Goal: Task Accomplishment & Management: Manage account settings

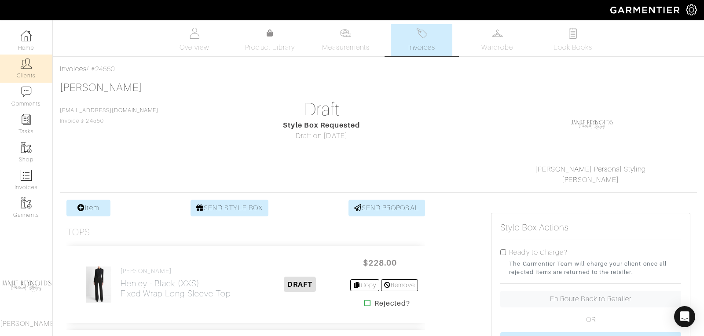
click at [26, 68] on img at bounding box center [26, 63] width 11 height 11
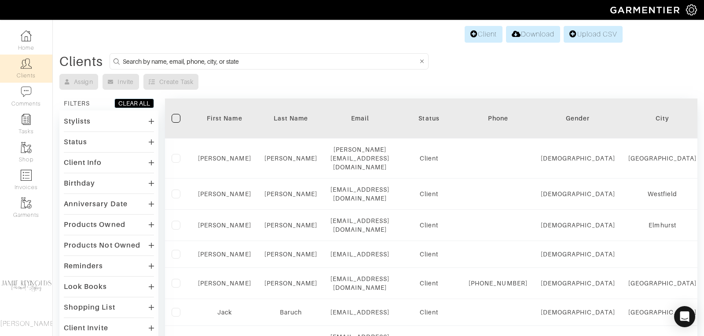
click at [155, 58] on input at bounding box center [270, 61] width 295 height 11
type input "andrew calcutt"
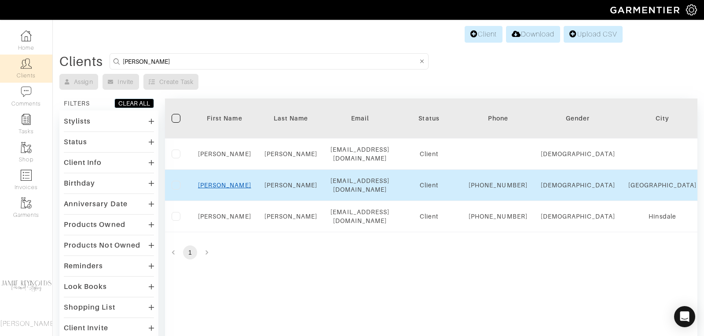
click at [230, 183] on link "Andrew" at bounding box center [224, 185] width 53 height 7
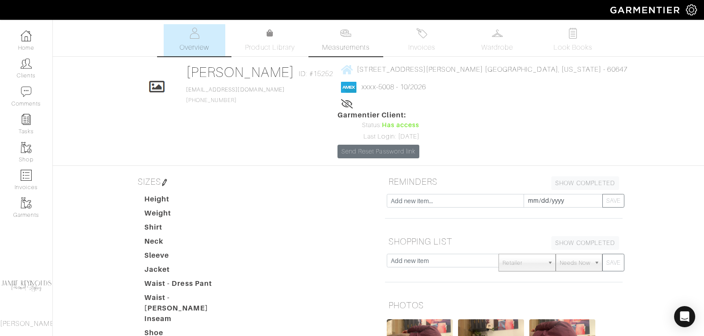
click at [354, 43] on span "Measurements" at bounding box center [346, 47] width 48 height 11
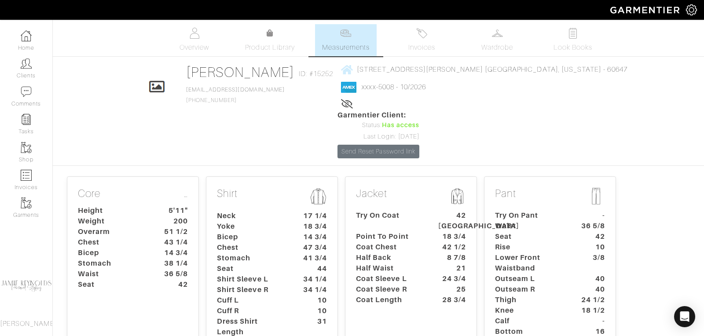
click at [281, 232] on dt "Bicep" at bounding box center [251, 237] width 82 height 11
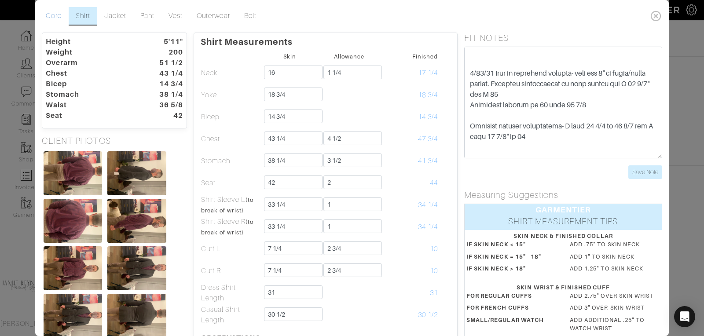
click at [58, 14] on link "Core" at bounding box center [54, 16] width 30 height 18
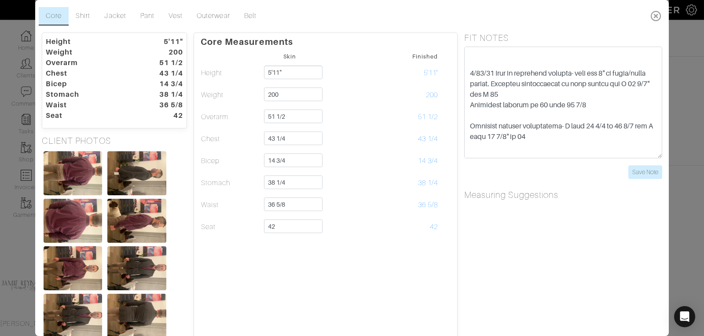
click at [653, 16] on icon at bounding box center [656, 16] width 18 height 18
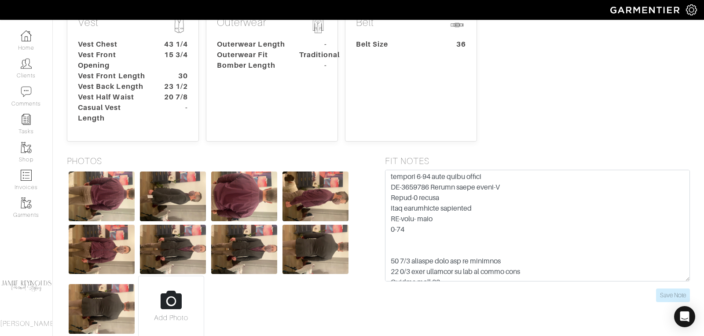
scroll to position [971, 0]
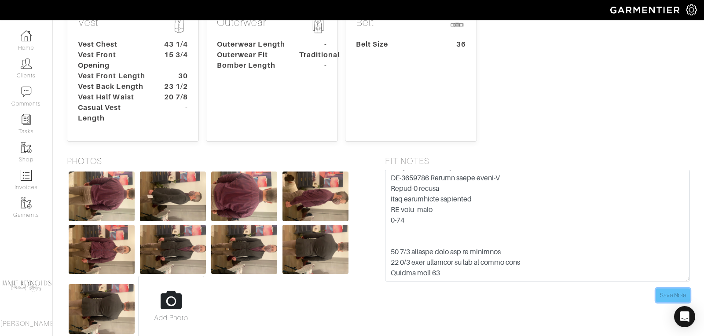
click at [664, 288] on input "Save Note" at bounding box center [673, 295] width 34 height 14
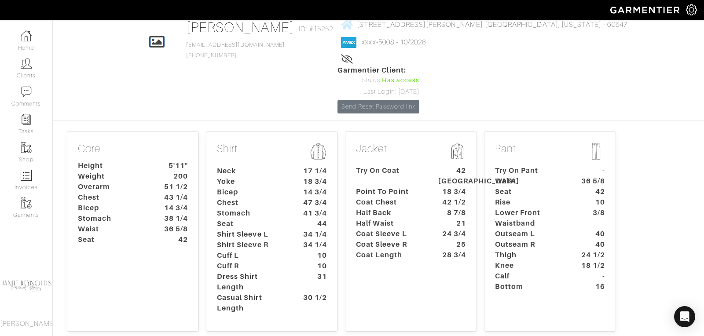
scroll to position [0, 0]
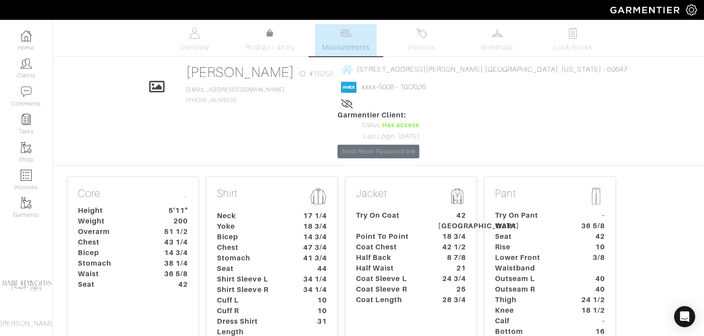
click at [425, 274] on dt "Coat Sleeve L" at bounding box center [390, 279] width 82 height 11
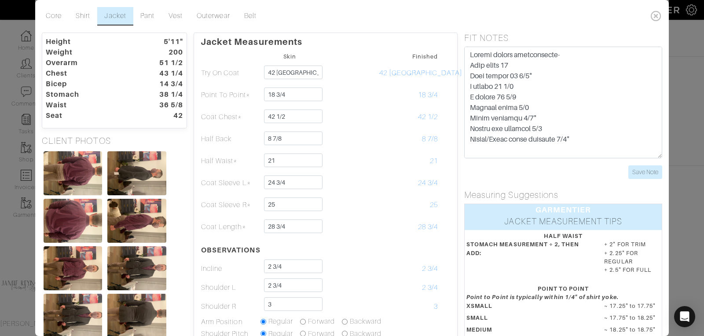
click at [154, 88] on dt "14 3/4" at bounding box center [164, 84] width 50 height 11
click at [657, 15] on icon at bounding box center [656, 16] width 18 height 18
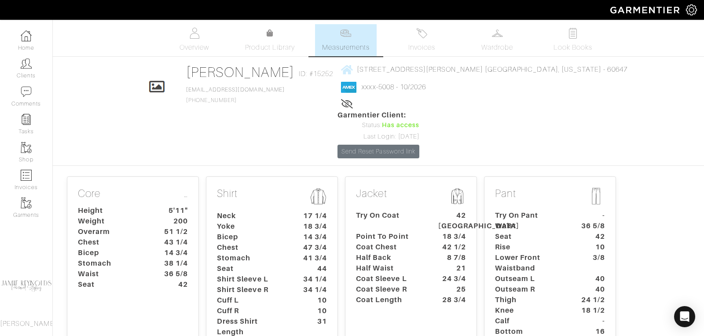
click at [274, 242] on dt "Chest" at bounding box center [251, 247] width 82 height 11
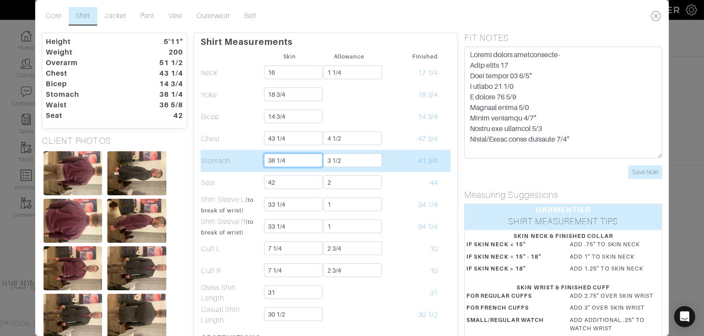
click at [287, 161] on input "38 1/4" at bounding box center [293, 160] width 58 height 14
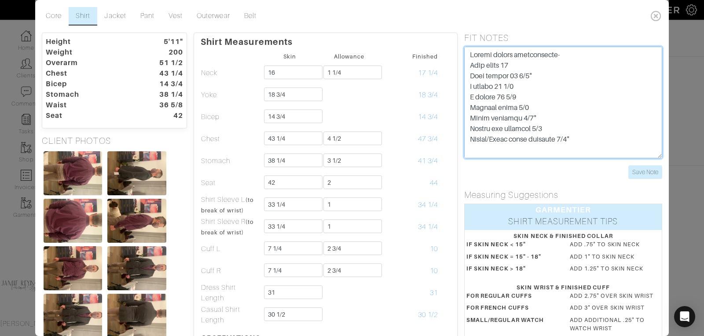
click at [470, 56] on textarea at bounding box center [563, 103] width 198 height 112
click at [470, 52] on textarea at bounding box center [563, 103] width 198 height 112
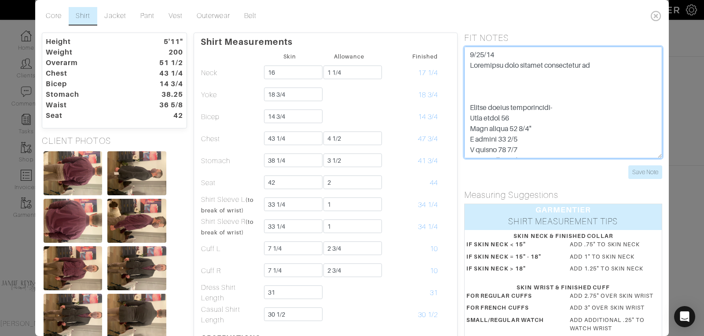
click at [516, 64] on textarea at bounding box center [563, 103] width 198 height 112
click at [585, 65] on textarea at bounding box center [563, 103] width 198 height 112
click at [585, 66] on textarea at bounding box center [563, 103] width 198 height 112
click at [619, 100] on textarea at bounding box center [563, 103] width 198 height 112
click at [606, 67] on textarea at bounding box center [563, 103] width 198 height 112
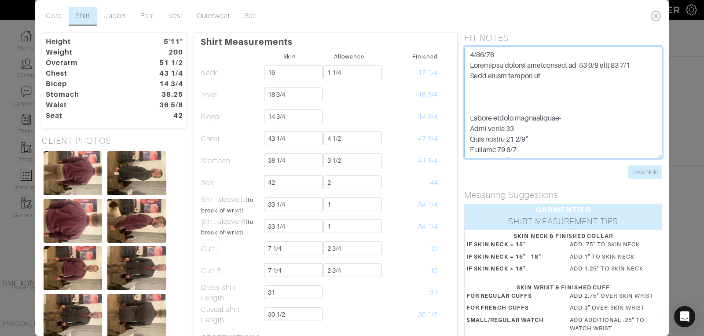
click at [566, 79] on textarea at bounding box center [563, 103] width 198 height 112
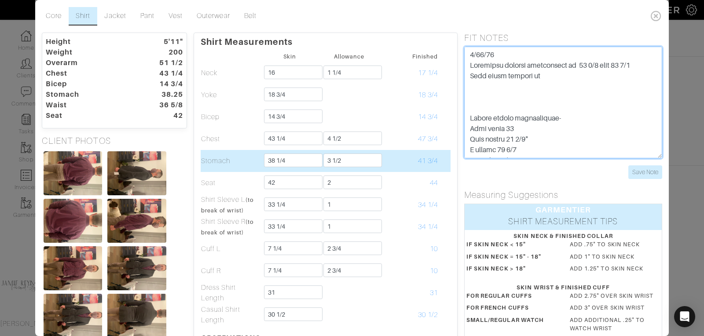
type textarea "9/10/25 Increased stomach measurement to 39 1/2 from 38 1/4 Half girth changed …"
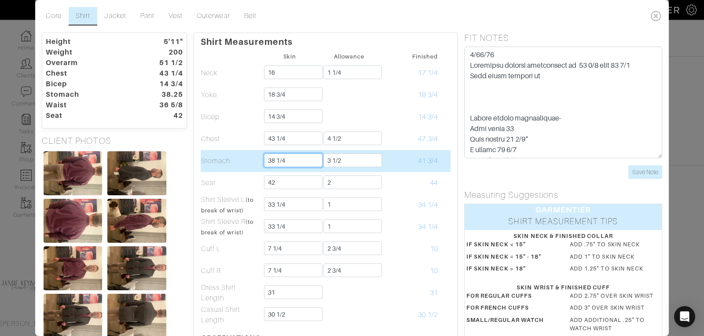
click at [290, 159] on input "38 1/4" at bounding box center [293, 160] width 58 height 14
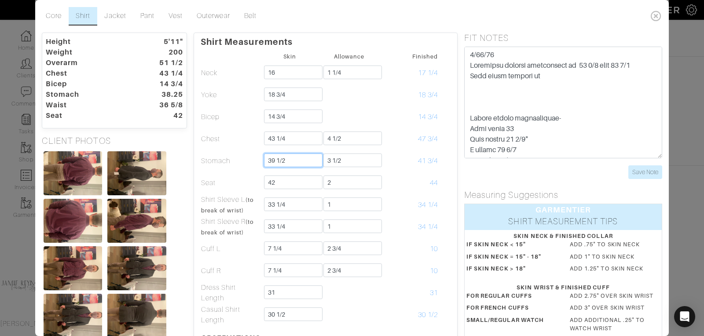
type input "39 1/2"
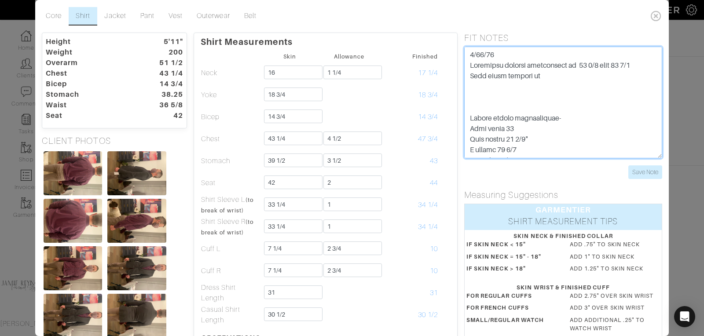
click at [528, 102] on textarea at bounding box center [563, 103] width 198 height 112
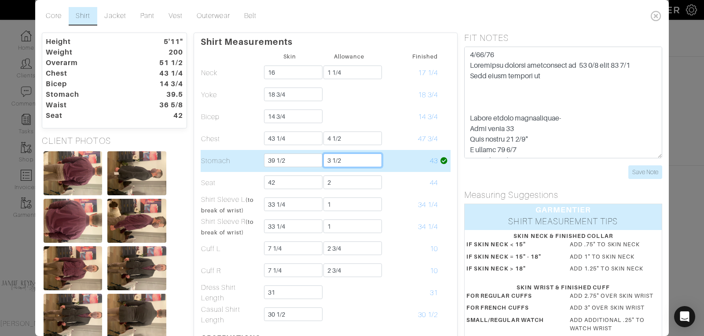
click at [348, 162] on input "3 1/2" at bounding box center [352, 160] width 58 height 14
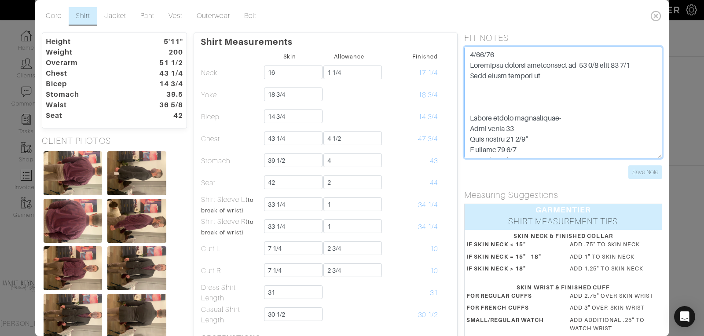
click at [533, 92] on textarea at bounding box center [563, 103] width 198 height 112
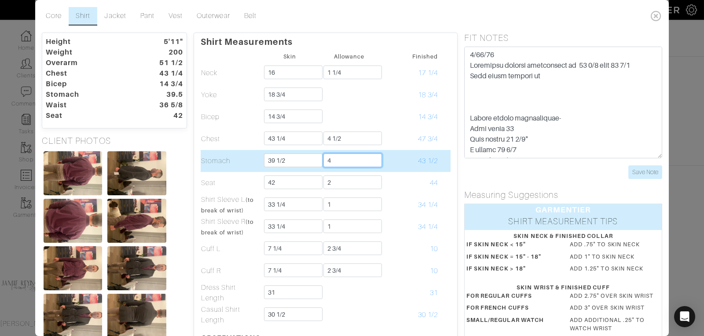
click at [332, 161] on input "4" at bounding box center [352, 160] width 58 height 14
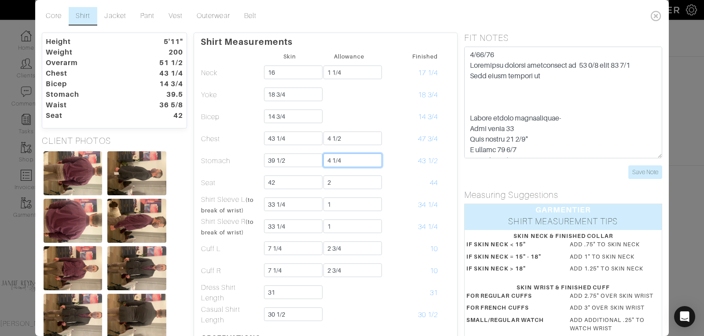
type input "4 1/4"
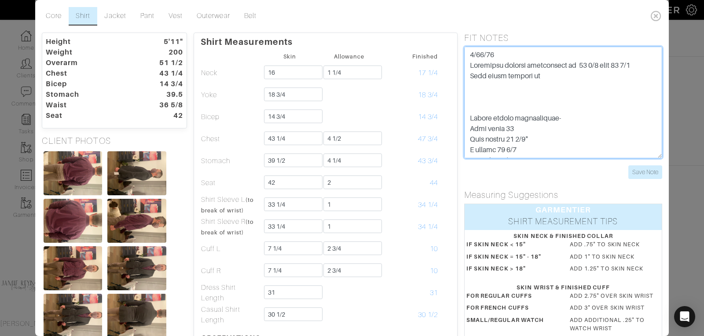
click at [577, 121] on textarea at bounding box center [563, 103] width 198 height 112
click at [585, 118] on textarea at bounding box center [563, 103] width 198 height 112
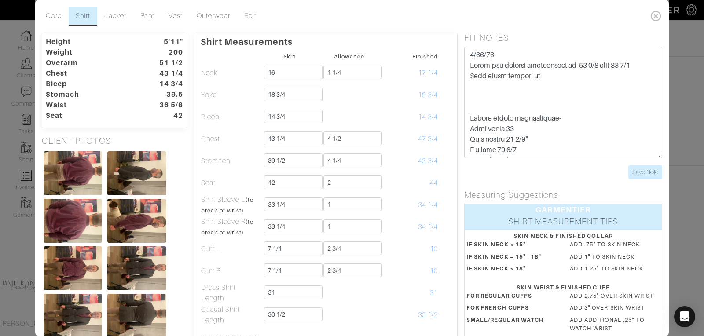
click at [167, 87] on dt "14 3/4" at bounding box center [164, 84] width 50 height 11
click at [117, 16] on link "Jacket" at bounding box center [115, 16] width 36 height 18
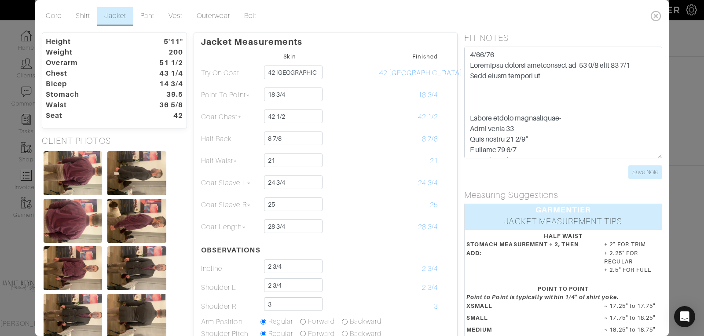
click at [172, 81] on dt "14 3/4" at bounding box center [164, 84] width 50 height 11
click at [100, 56] on dt "Weight" at bounding box center [89, 52] width 100 height 11
click at [54, 17] on link "Core" at bounding box center [54, 16] width 30 height 18
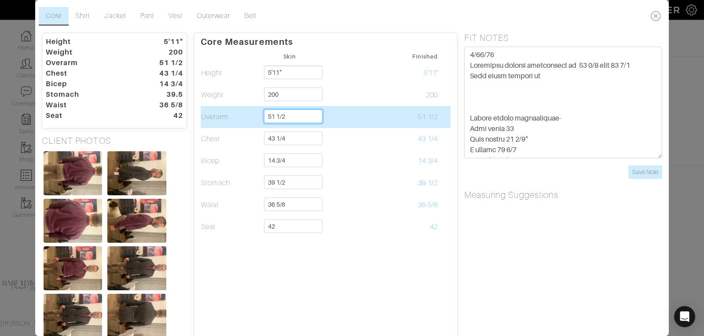
click at [288, 116] on input "51 1/2" at bounding box center [293, 116] width 58 height 14
type input "51 3/4"
click at [398, 125] on td "51 3/4" at bounding box center [408, 117] width 59 height 22
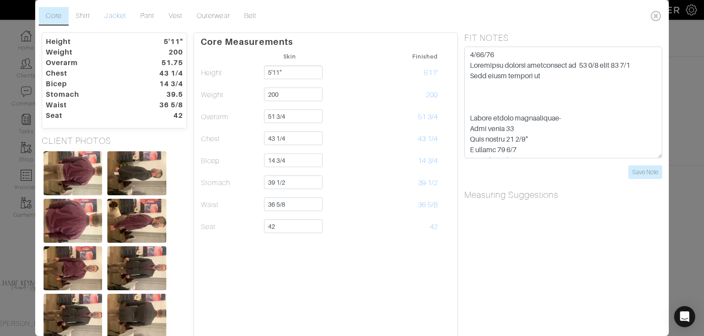
click at [119, 14] on link "Jacket" at bounding box center [115, 16] width 36 height 18
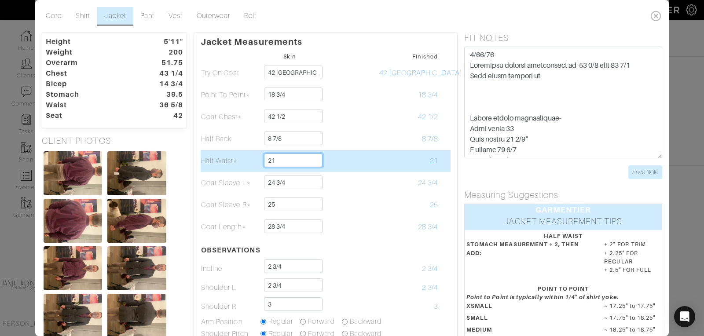
click at [281, 162] on input "21" at bounding box center [293, 160] width 58 height 14
type input "21"
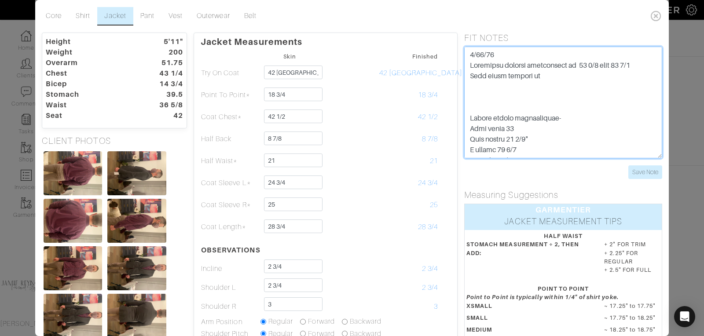
click at [545, 75] on textarea at bounding box center [563, 103] width 198 height 112
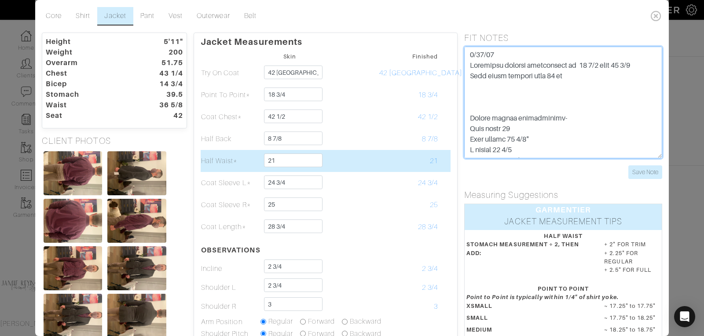
type textarea "9/10/25 Increased stomach measurement to 39 1/2 from 38 1/4 Half girth changed …"
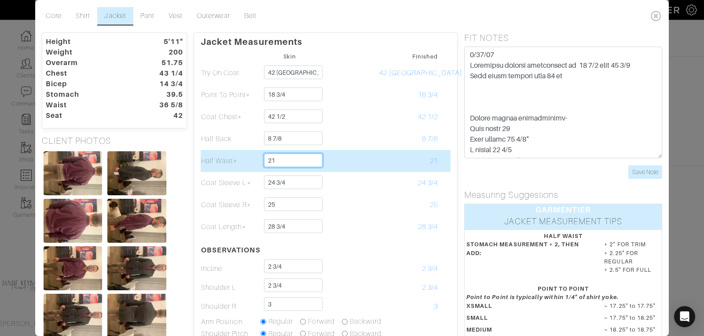
click at [289, 157] on input "21" at bounding box center [293, 160] width 58 height 14
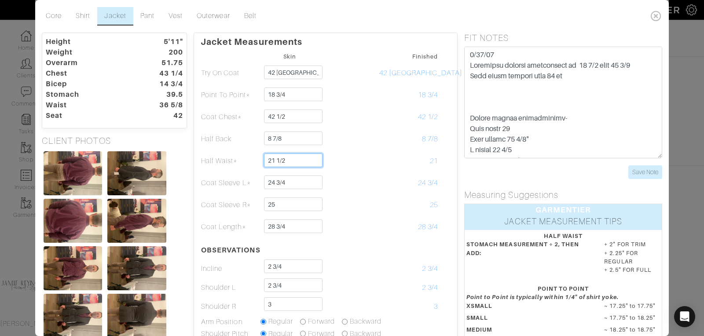
type input "21 1/2"
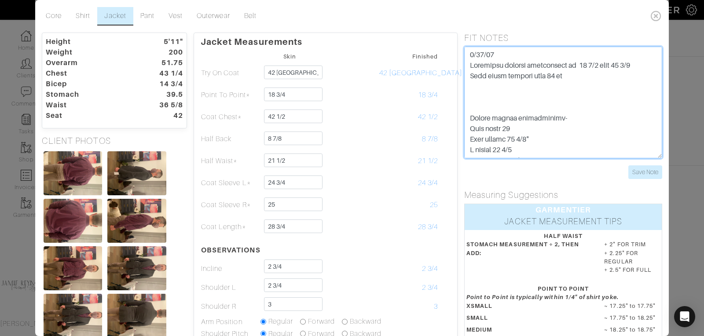
click at [518, 88] on textarea at bounding box center [563, 103] width 198 height 112
click at [584, 77] on textarea at bounding box center [563, 103] width 198 height 112
click at [613, 88] on textarea at bounding box center [563, 103] width 198 height 112
type textarea "9/10/25 Increased stomach measurement to 39 1/2 from 38 1/4 Half girth changed …"
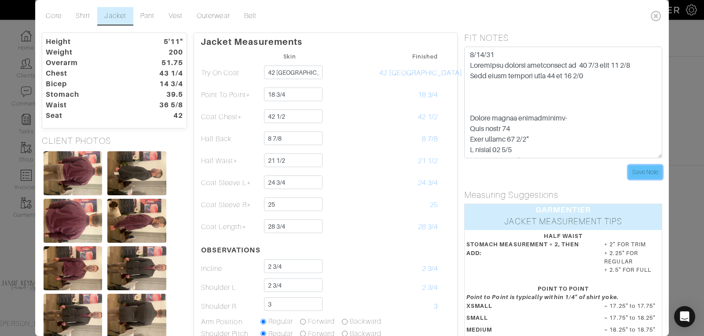
click at [640, 173] on input "Save Note" at bounding box center [645, 172] width 34 height 14
click at [658, 17] on icon at bounding box center [656, 16] width 18 height 18
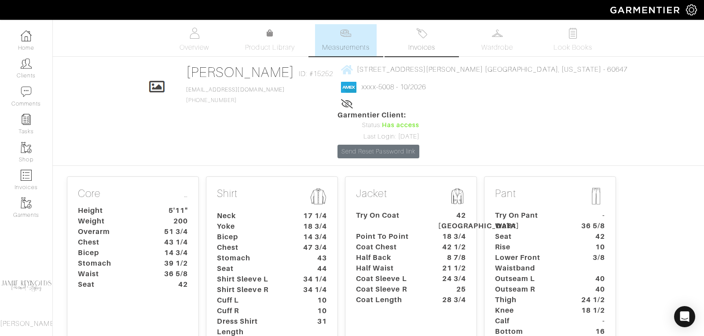
click at [421, 41] on link "Invoices" at bounding box center [422, 40] width 62 height 32
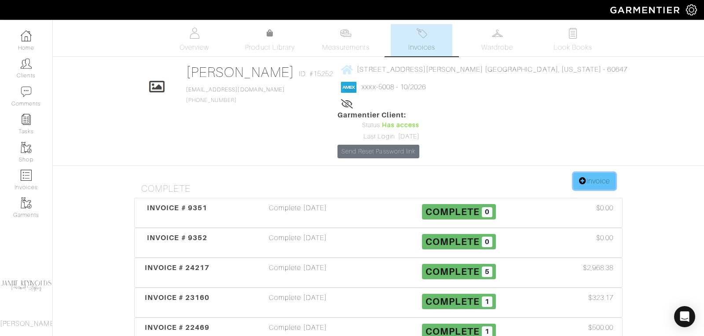
click at [596, 173] on link "Invoice" at bounding box center [594, 181] width 42 height 17
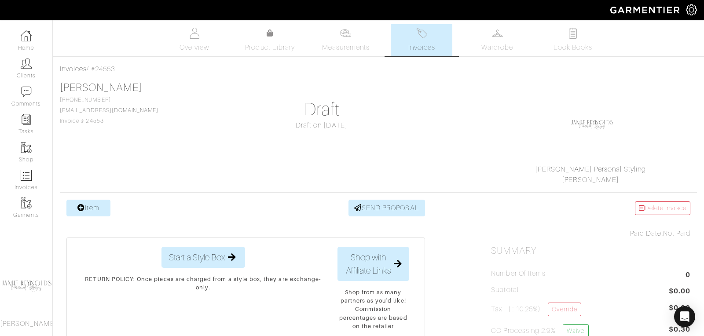
click at [417, 47] on span "Invoices" at bounding box center [421, 47] width 27 height 11
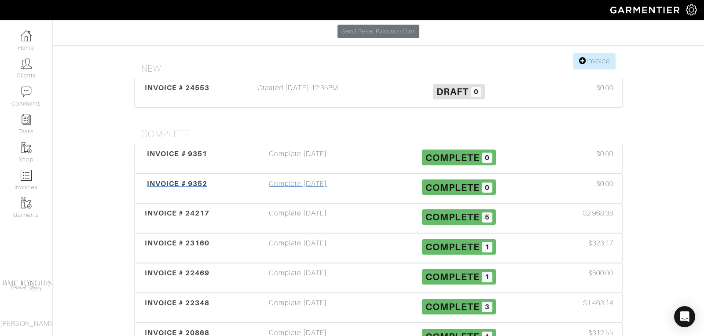
scroll to position [146, 0]
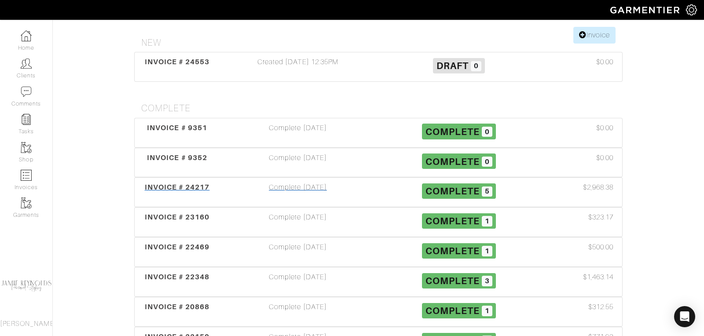
click at [182, 183] on span "INVOICE # 24217" at bounding box center [177, 187] width 65 height 8
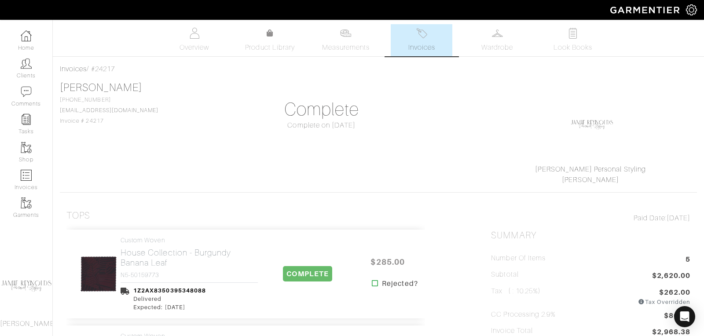
scroll to position [45, 0]
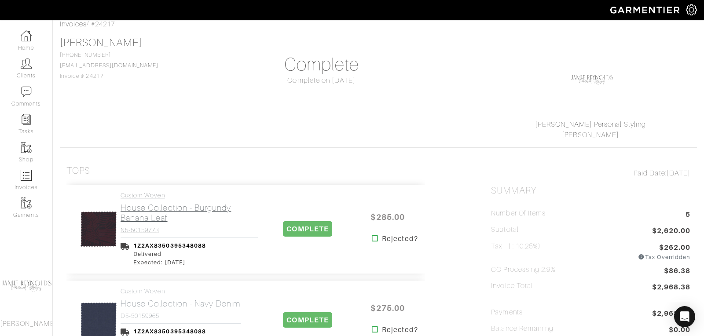
click at [174, 208] on h2 "House Collection - Burgundy Banana Leaf" at bounding box center [188, 213] width 137 height 20
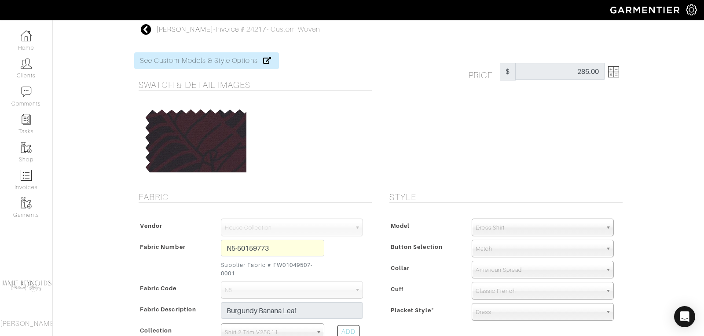
click at [145, 29] on icon at bounding box center [146, 29] width 11 height 11
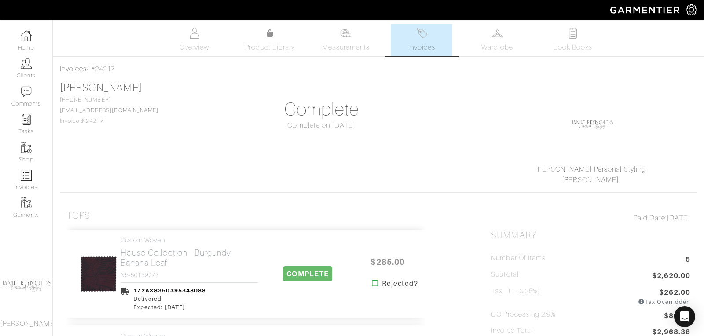
click at [425, 49] on span "Invoices" at bounding box center [421, 47] width 27 height 11
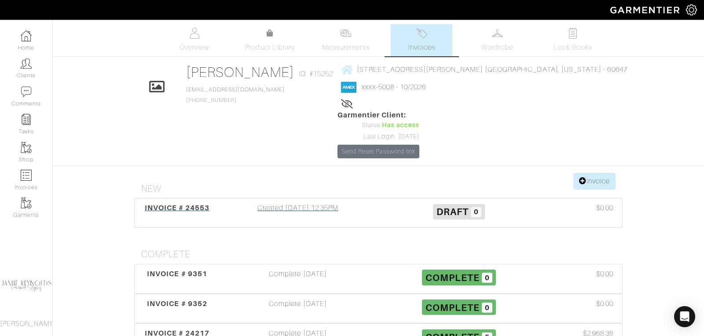
click at [187, 204] on span "INVOICE # 24553" at bounding box center [177, 208] width 65 height 8
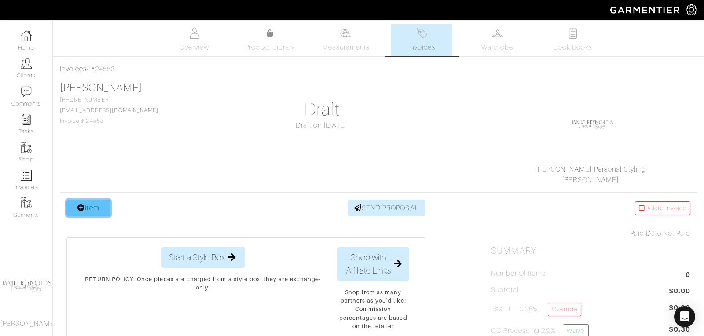
click at [99, 207] on link "Item" at bounding box center [88, 208] width 44 height 17
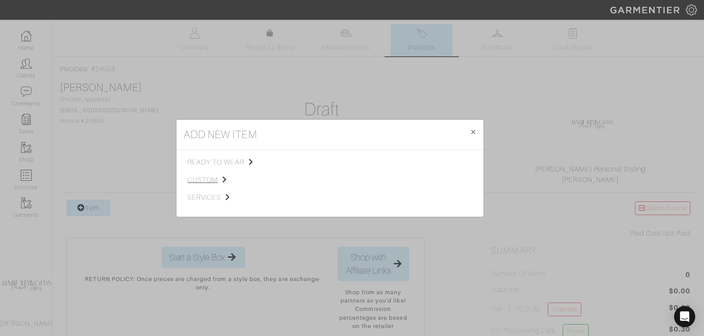
click at [202, 177] on span "custom" at bounding box center [231, 180] width 88 height 11
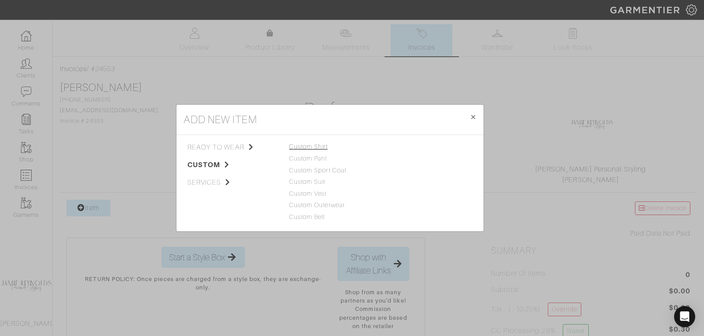
click at [305, 145] on link "Custom Shirt" at bounding box center [308, 146] width 39 height 7
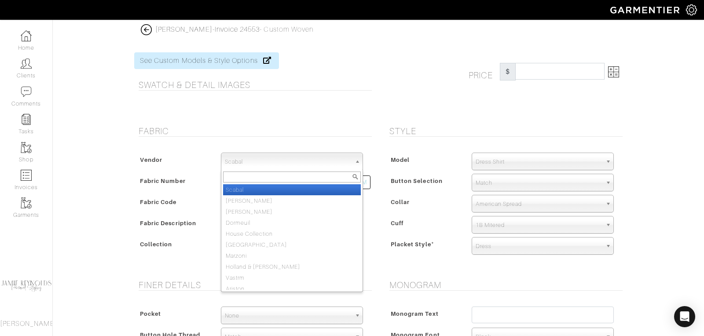
click at [237, 165] on span "Scabal" at bounding box center [288, 162] width 126 height 18
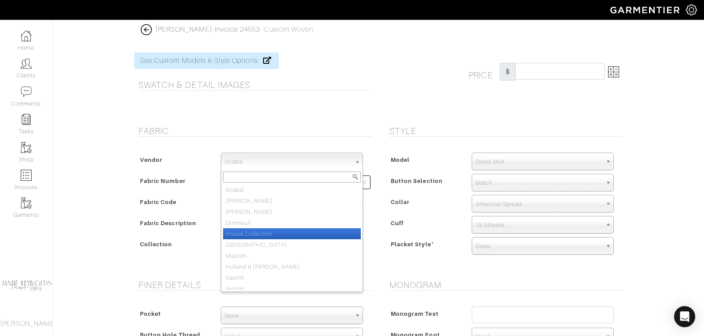
drag, startPoint x: 241, startPoint y: 229, endPoint x: 241, endPoint y: 223, distance: 5.3
click at [241, 229] on li "House Collection" at bounding box center [292, 233] width 138 height 11
select select "75"
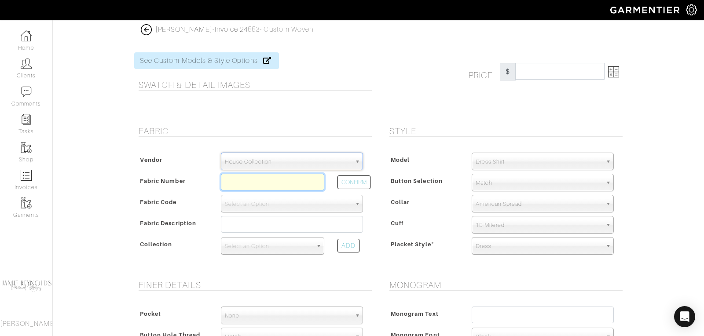
click at [241, 181] on input "text" at bounding box center [272, 182] width 103 height 17
paste input "N5-50159773"
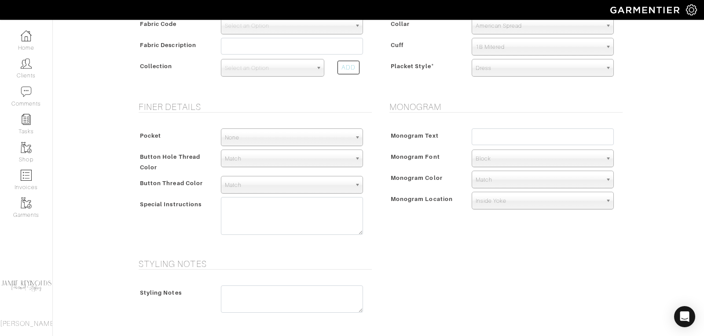
scroll to position [258, 0]
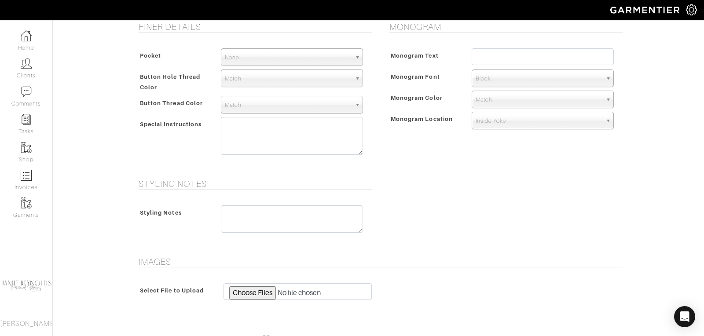
type input "N5-50159773"
click at [278, 128] on textarea at bounding box center [292, 136] width 142 height 38
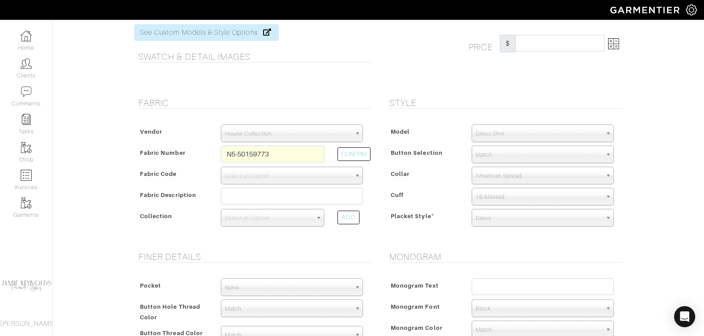
scroll to position [0, 0]
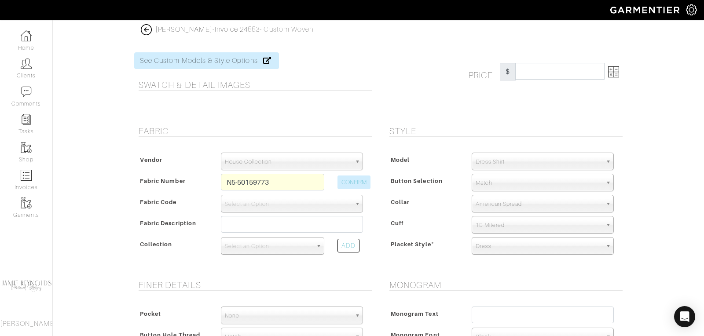
type textarea "FACTORY REMAKE"
click at [358, 182] on button "CONFIRM" at bounding box center [353, 182] width 33 height 14
select select "5587"
type input "Burgundy Banana Leaf"
select select
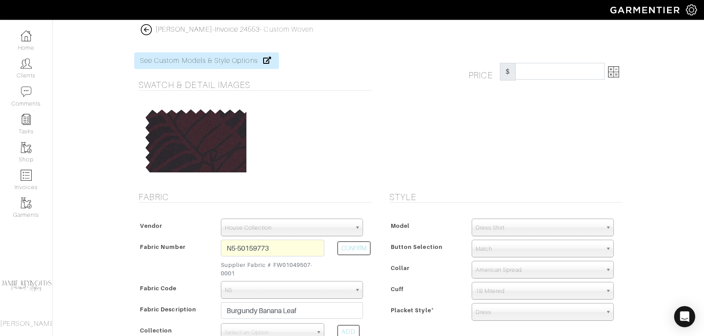
type input "286.67"
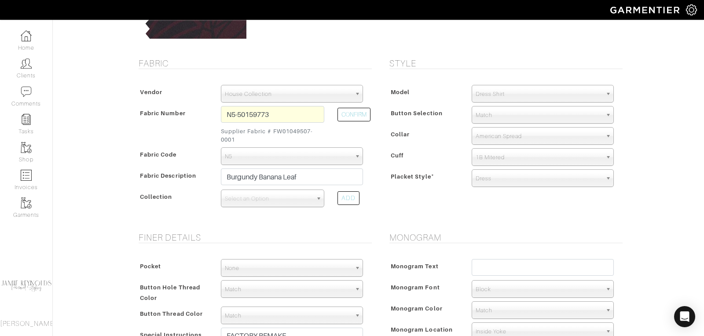
scroll to position [205, 0]
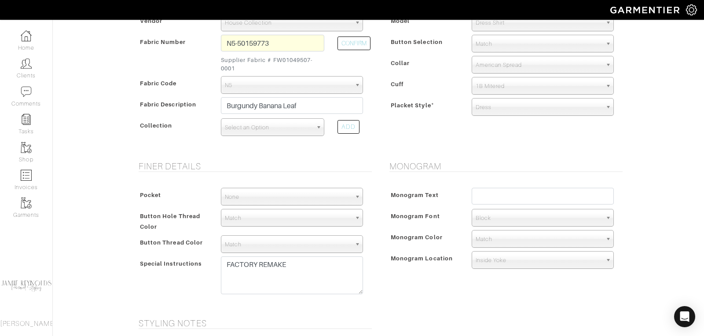
click at [296, 119] on span "Select an Option" at bounding box center [269, 128] width 88 height 18
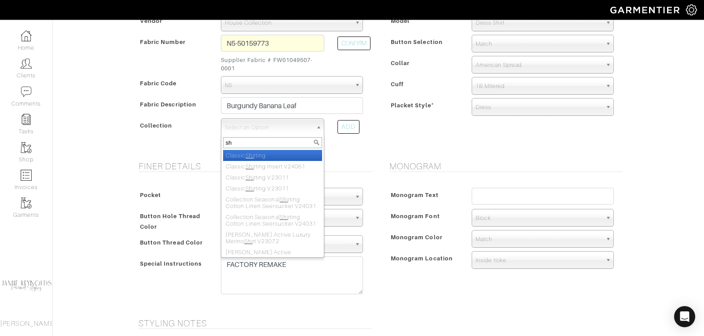
type input "s"
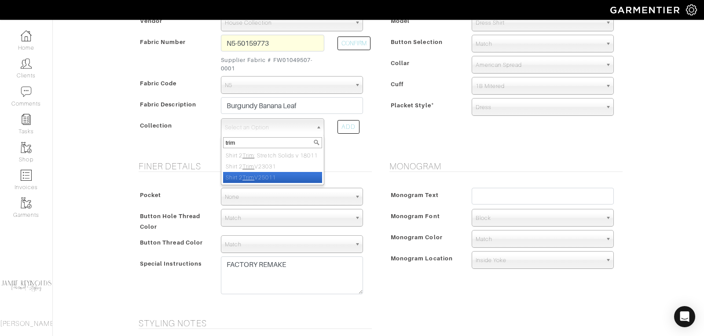
type input "trim"
click at [288, 183] on li "Shirt 2 Trim V25011" at bounding box center [272, 177] width 99 height 11
select select "1095"
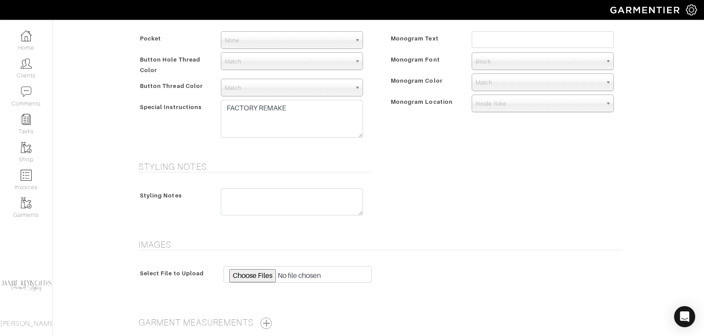
scroll to position [442, 0]
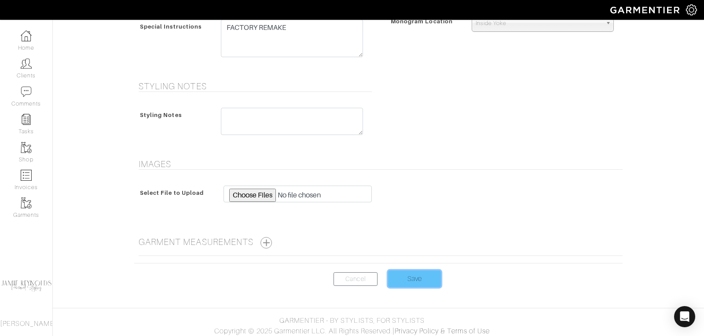
click at [406, 272] on input "Save" at bounding box center [414, 278] width 53 height 17
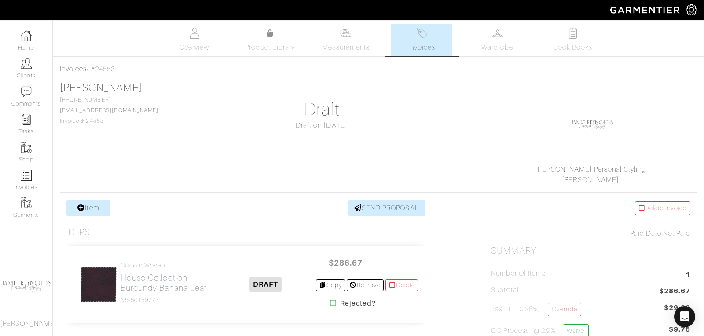
click at [423, 40] on link "Invoices" at bounding box center [422, 40] width 62 height 32
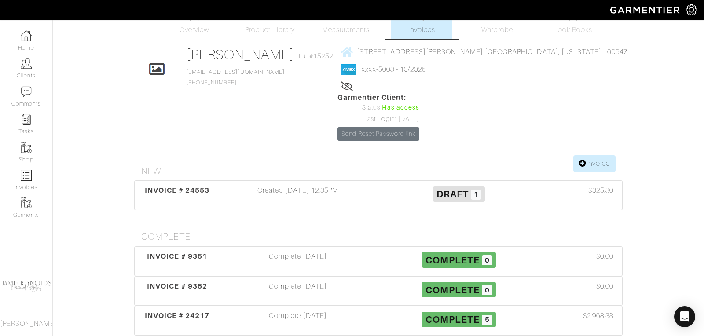
scroll to position [18, 0]
click at [187, 311] on span "INVOICE # 24217" at bounding box center [177, 315] width 65 height 8
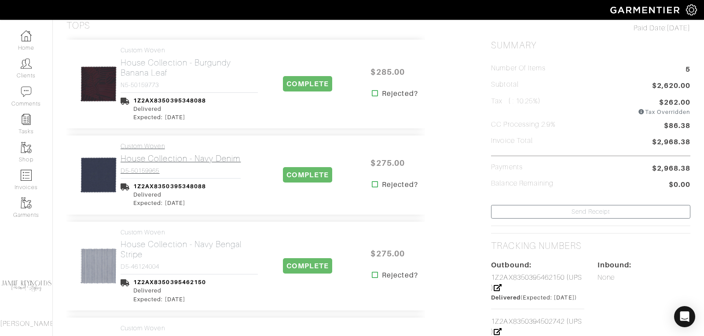
scroll to position [192, 0]
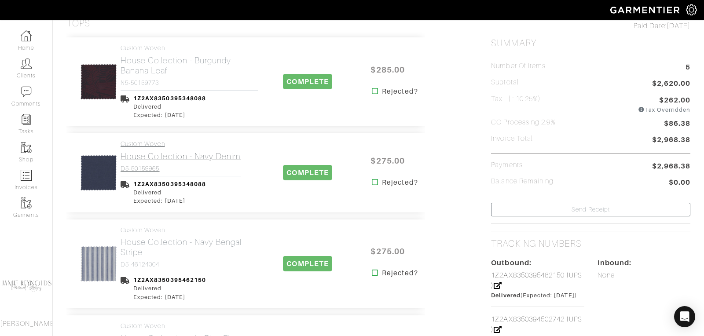
click at [172, 154] on h2 "House Collection - Navy Denim" at bounding box center [180, 156] width 120 height 10
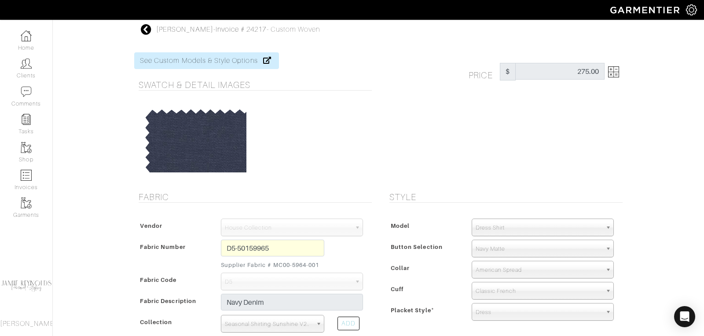
click at [151, 27] on icon at bounding box center [146, 29] width 11 height 11
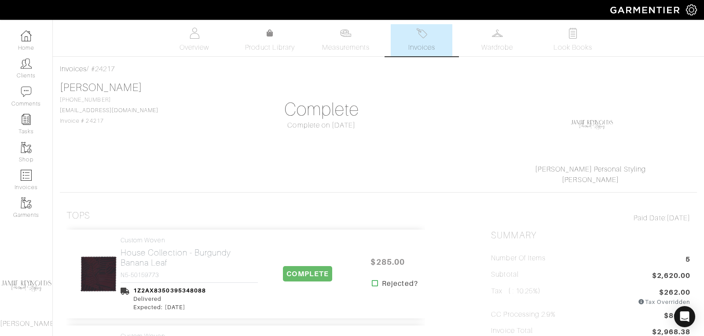
click at [427, 46] on span "Invoices" at bounding box center [421, 47] width 27 height 11
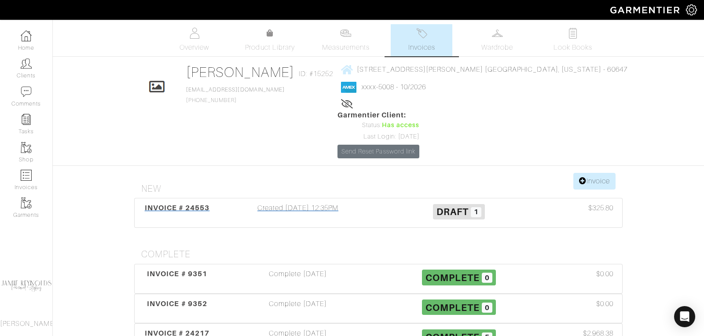
click at [204, 204] on span "INVOICE # 24553" at bounding box center [177, 208] width 65 height 8
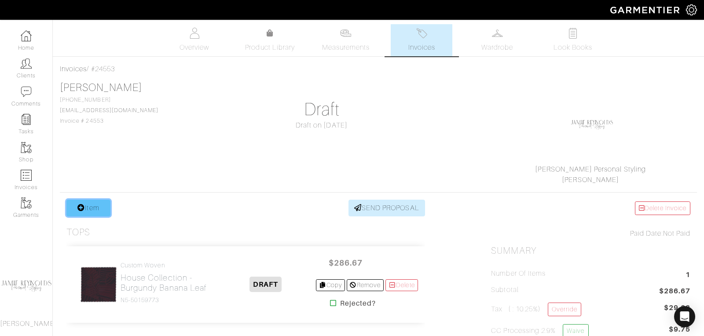
click at [104, 203] on link "Item" at bounding box center [88, 208] width 44 height 17
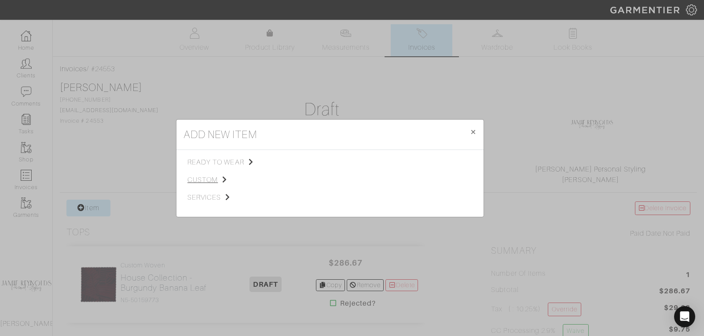
click at [202, 177] on span "custom" at bounding box center [231, 180] width 88 height 11
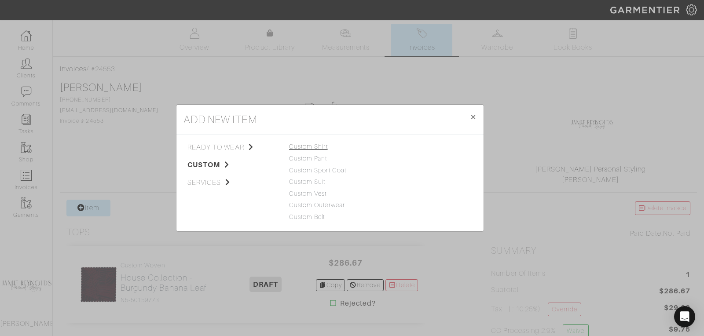
click at [299, 147] on link "Custom Shirt" at bounding box center [308, 146] width 39 height 7
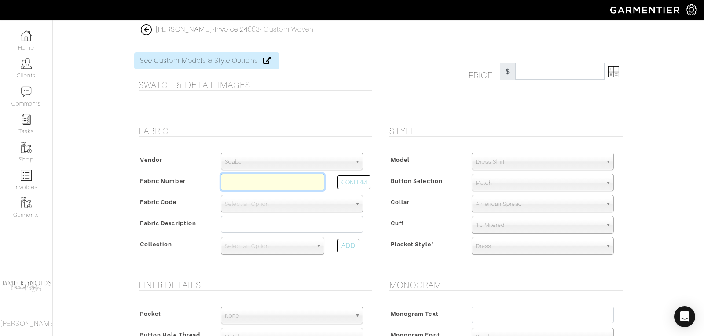
click at [288, 181] on input "text" at bounding box center [272, 182] width 103 height 17
paste input "D5-50159965"
type input "D5-50159965"
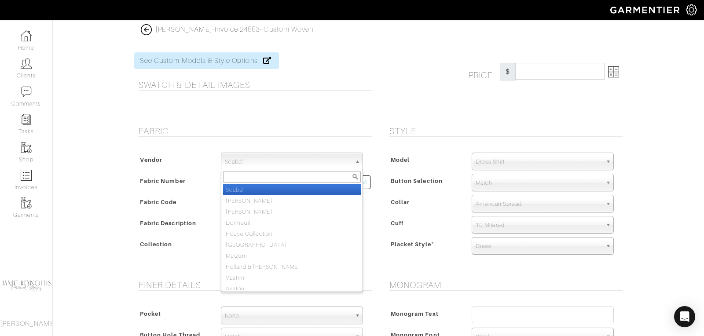
click at [317, 158] on span "Scabal" at bounding box center [288, 162] width 126 height 18
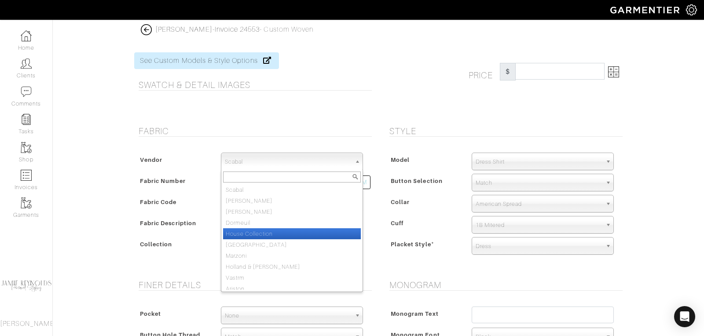
click at [292, 232] on li "House Collection" at bounding box center [292, 233] width 138 height 11
select select "75"
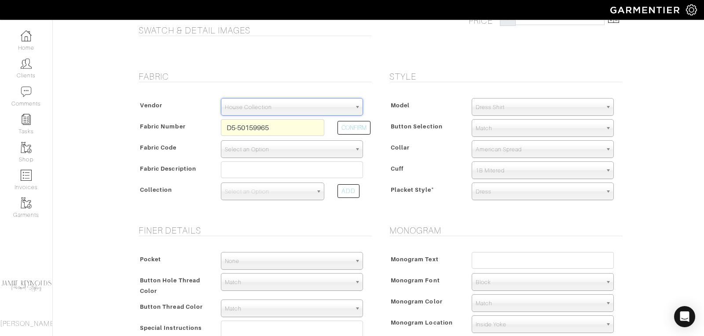
scroll to position [55, 0]
click at [356, 124] on button "CONFIRM" at bounding box center [353, 127] width 33 height 14
select select "5571"
type input "Navy Denim"
select select
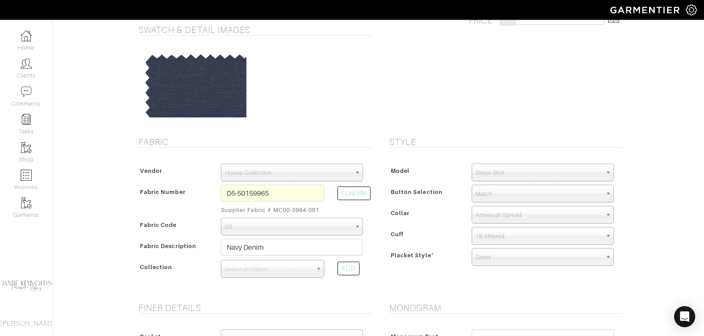
type input "260.00"
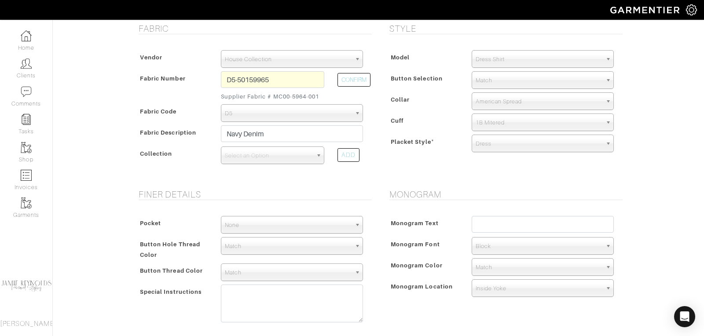
scroll to position [179, 0]
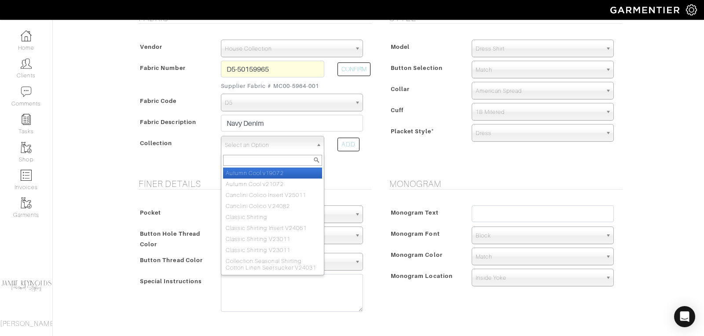
click at [281, 148] on span "Select an Option" at bounding box center [269, 145] width 88 height 18
type input "seasonal shir"
click at [286, 178] on li "Collection: Seasonal Shir ting Cotton Linen Seersucker V24031" at bounding box center [272, 177] width 99 height 18
select select "874"
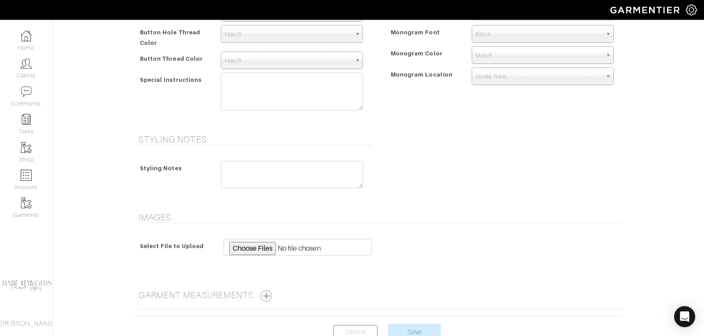
scroll to position [373, 0]
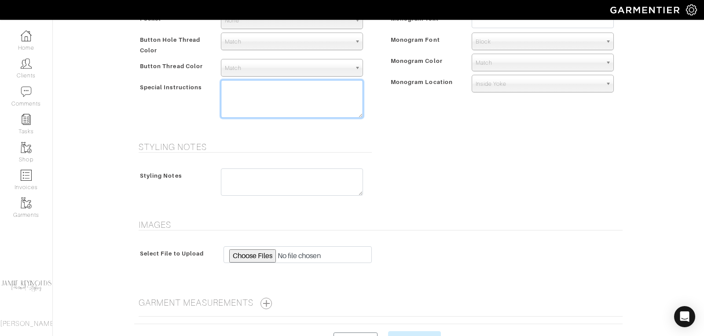
click at [236, 91] on textarea at bounding box center [292, 99] width 142 height 38
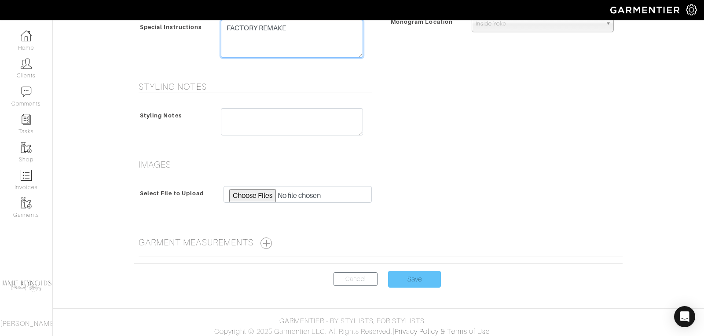
type textarea "FACTORY REMAKE"
click at [428, 276] on input "Save" at bounding box center [414, 279] width 53 height 17
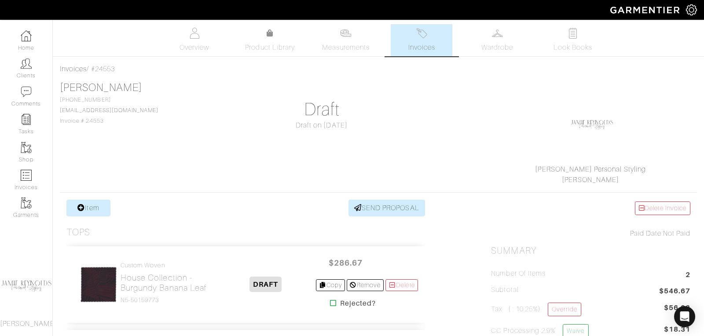
click at [431, 49] on span "Invoices" at bounding box center [421, 47] width 27 height 11
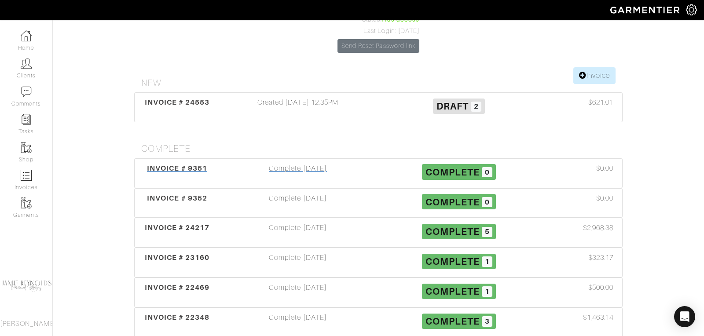
scroll to position [113, 0]
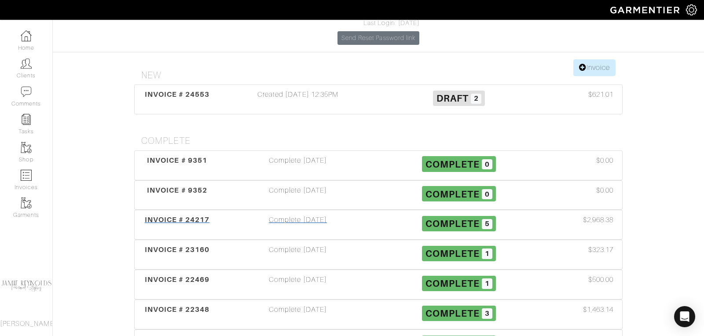
click at [192, 215] on span "INVOICE # 24217" at bounding box center [177, 219] width 65 height 8
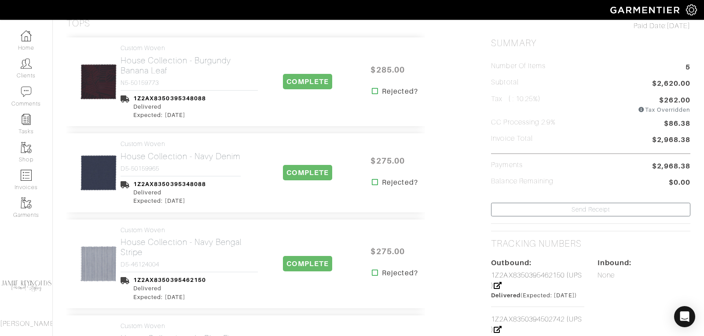
scroll to position [226, 0]
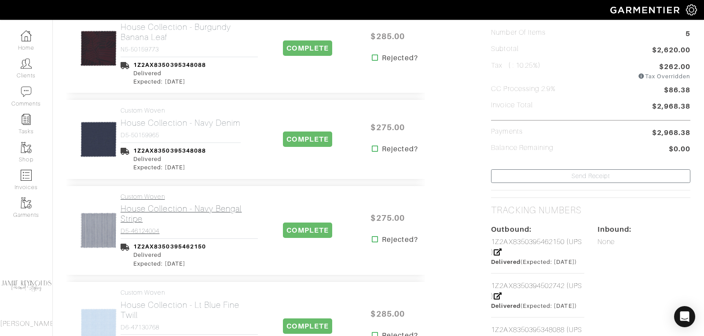
click at [175, 205] on h2 "House Collection - Navy Bengal Stripe" at bounding box center [188, 214] width 137 height 20
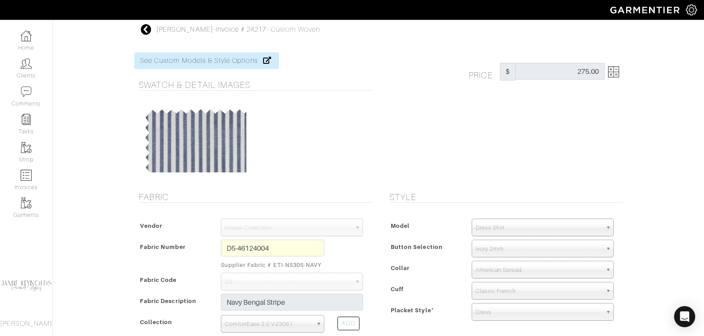
click at [146, 28] on icon at bounding box center [146, 29] width 11 height 11
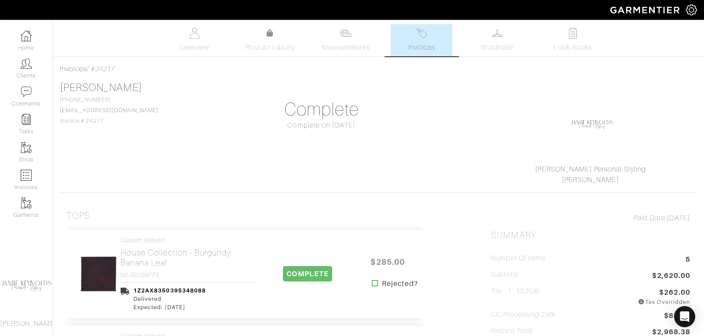
click at [425, 36] on img at bounding box center [421, 33] width 11 height 11
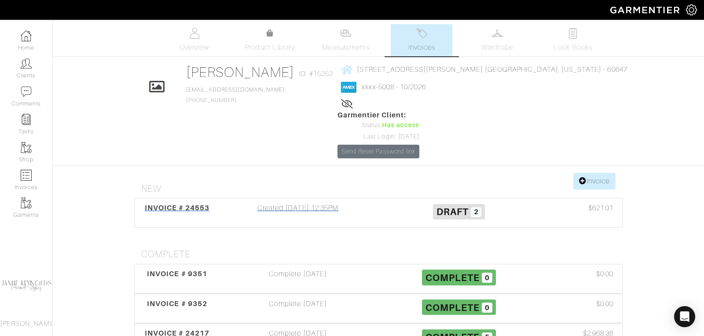
click at [185, 204] on span "INVOICE # 24553" at bounding box center [177, 208] width 65 height 8
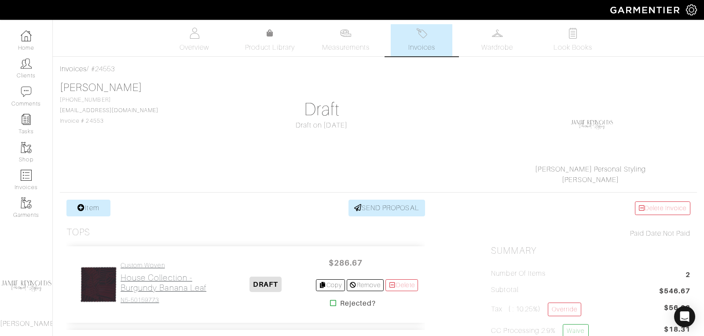
scroll to position [1, 0]
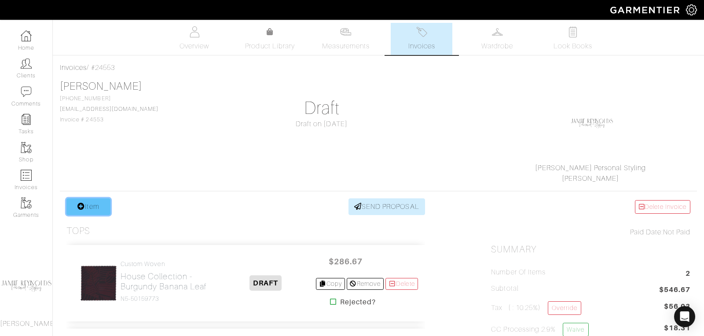
click at [98, 202] on link "Item" at bounding box center [88, 206] width 44 height 17
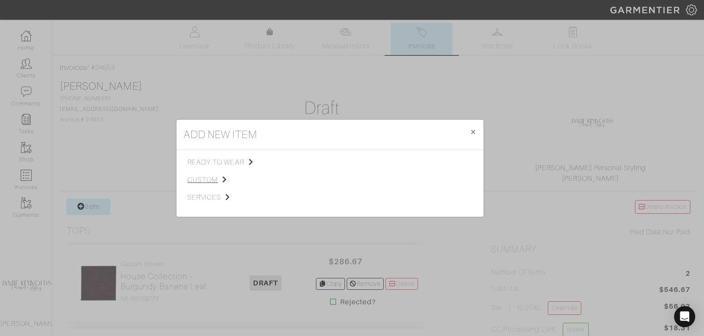
click at [203, 179] on span "custom" at bounding box center [231, 180] width 88 height 11
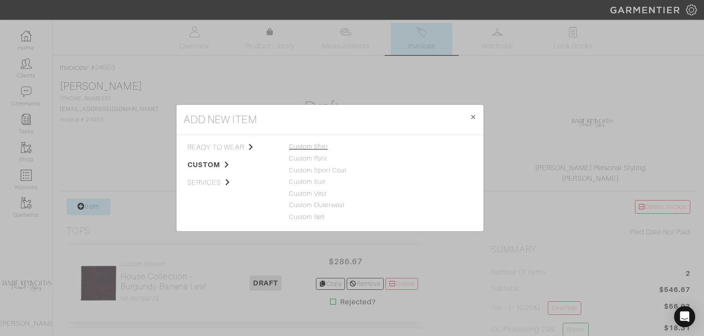
click at [303, 147] on link "Custom Shirt" at bounding box center [308, 146] width 39 height 7
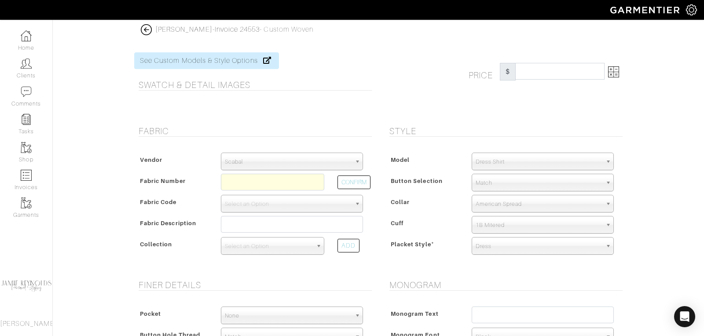
scroll to position [13, 0]
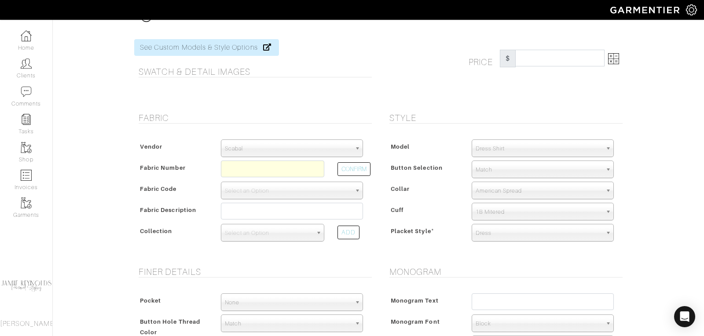
click at [294, 140] on span "Scabal" at bounding box center [288, 149] width 126 height 18
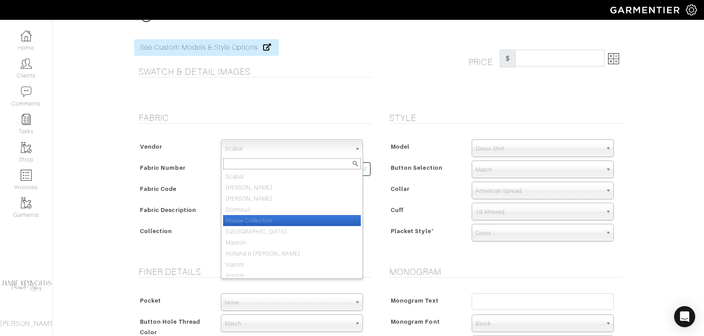
click at [281, 218] on li "House Collection" at bounding box center [292, 220] width 138 height 11
select select "75"
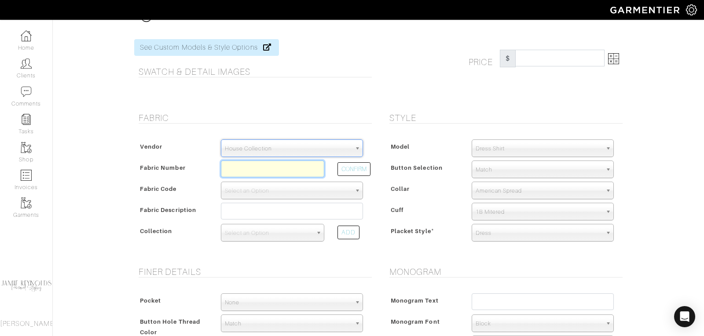
click at [272, 163] on input "text" at bounding box center [272, 169] width 103 height 17
paste input "D5-46124004"
type input "D5-46124004"
click at [352, 166] on button "CONFIRM" at bounding box center [353, 169] width 33 height 14
select select "5571"
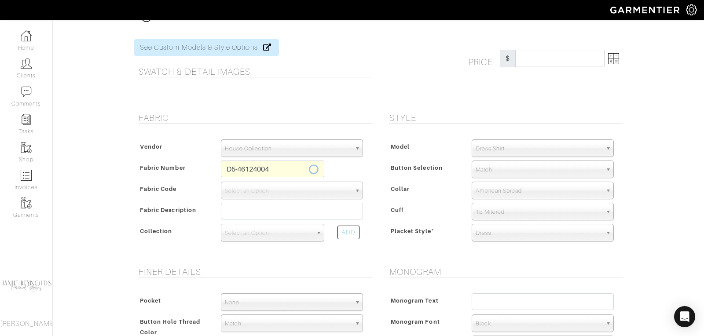
type input "Navy Bengal Stripe"
select select
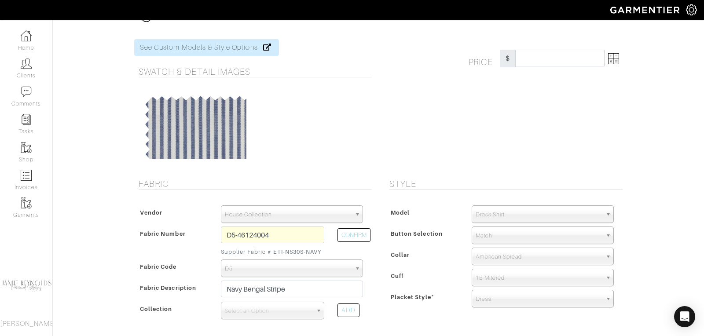
type input "260.00"
click at [268, 309] on span "Select an Option" at bounding box center [269, 311] width 88 height 18
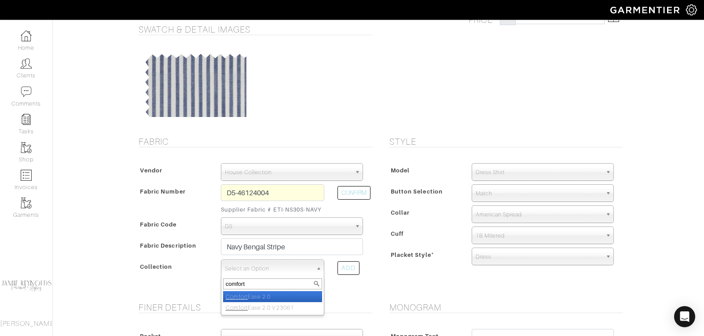
scroll to position [57, 0]
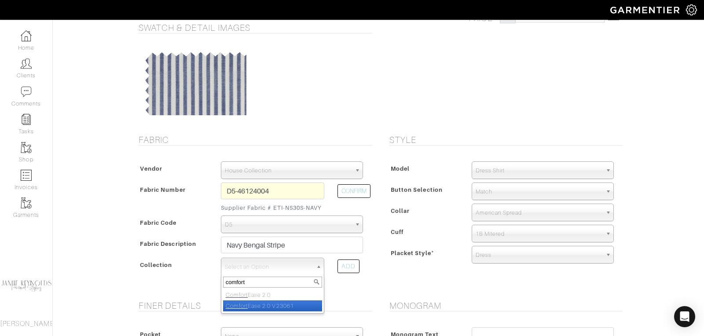
type input "comfort"
click at [257, 307] on li "Comfort Ease 2.0 V23061" at bounding box center [272, 305] width 99 height 11
select select "828"
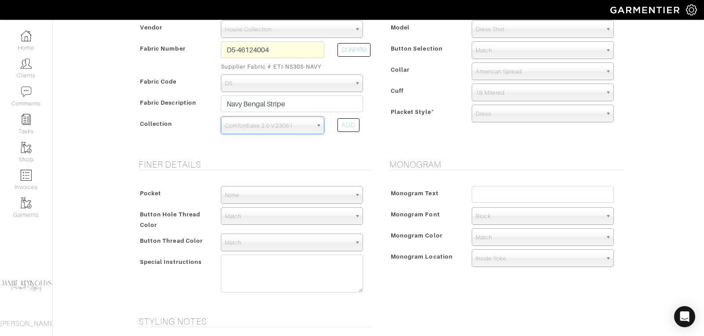
scroll to position [276, 0]
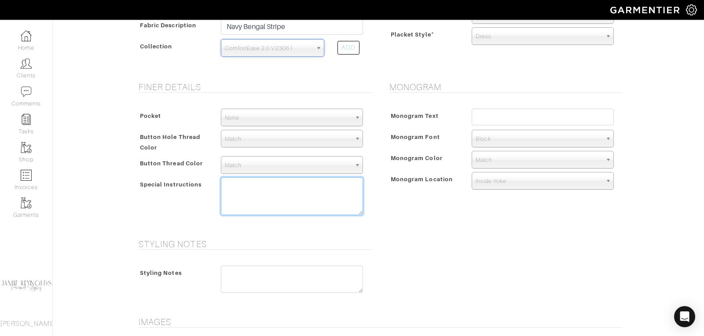
click at [259, 197] on textarea at bounding box center [292, 196] width 142 height 38
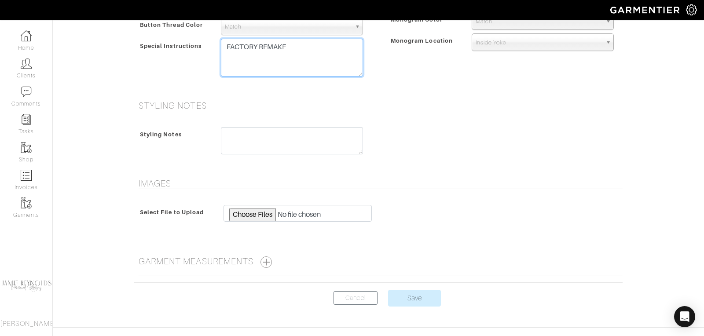
scroll to position [433, 0]
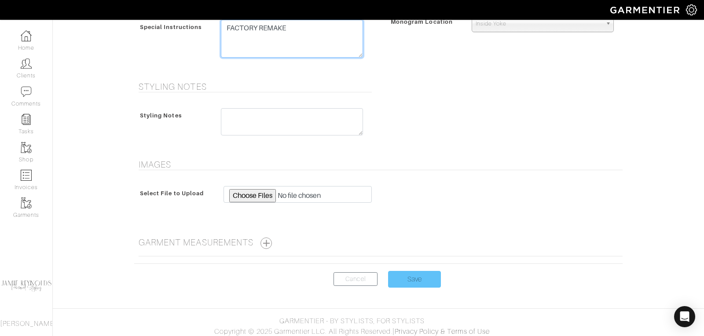
type textarea "FACTORY REMAKE"
click at [409, 277] on input "Save" at bounding box center [414, 279] width 53 height 17
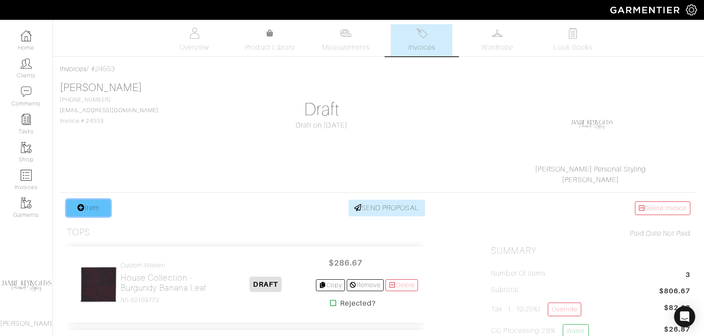
click at [102, 208] on link "Item" at bounding box center [88, 208] width 44 height 17
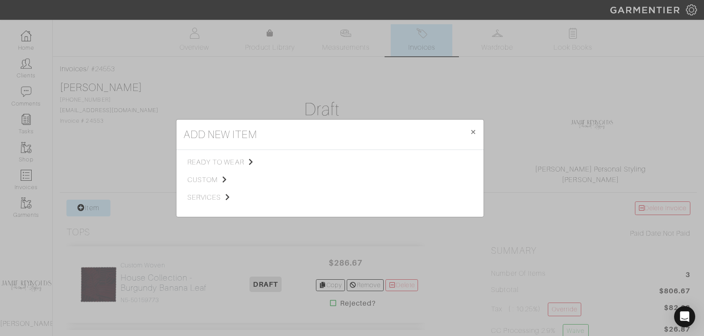
click at [280, 72] on div "add new item × Close ready to wear custom services Tops Bottoms Sport Coats Sui…" at bounding box center [352, 168] width 704 height 336
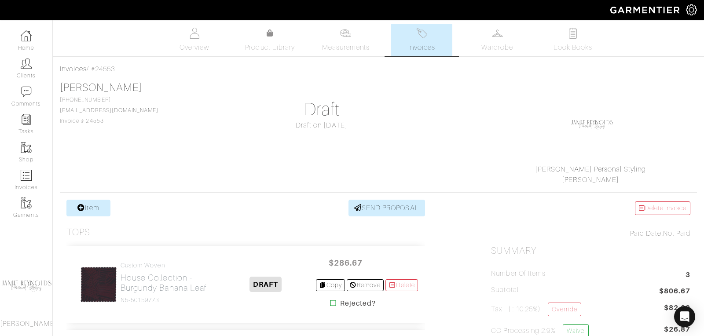
click at [415, 46] on span "Invoices" at bounding box center [421, 47] width 27 height 11
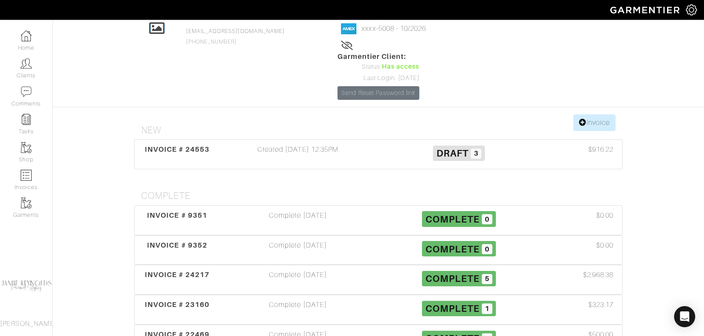
scroll to position [72, 0]
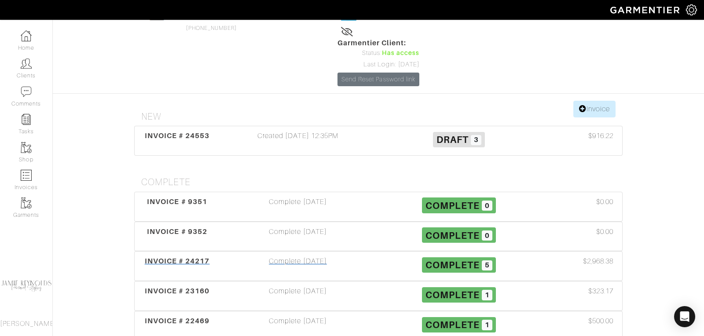
click at [187, 257] on span "INVOICE # 24217" at bounding box center [177, 261] width 65 height 8
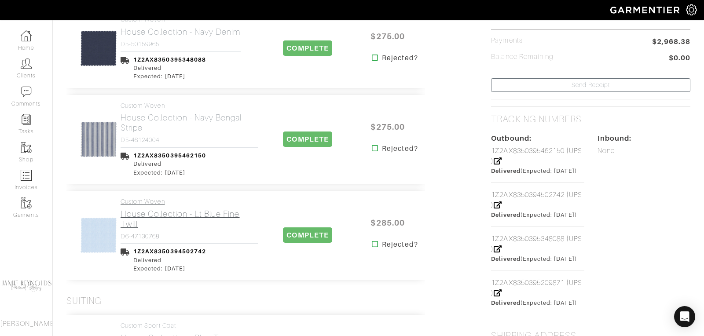
scroll to position [328, 0]
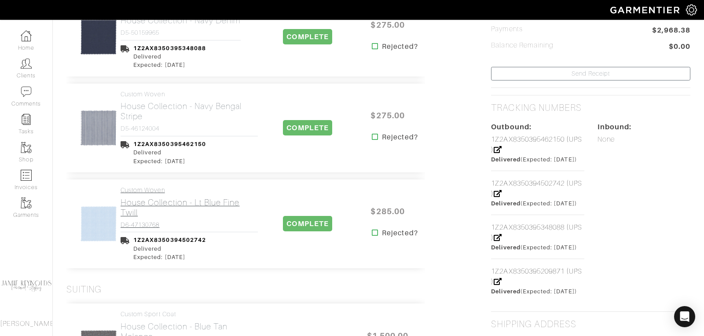
click at [175, 204] on h2 "House Collection - Lt Blue Fine Twill" at bounding box center [188, 207] width 137 height 20
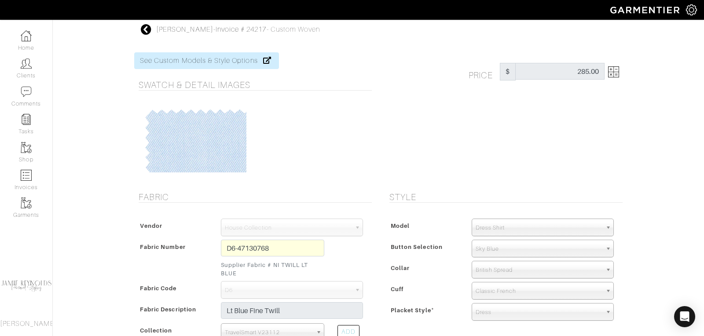
click at [145, 28] on icon at bounding box center [146, 29] width 11 height 11
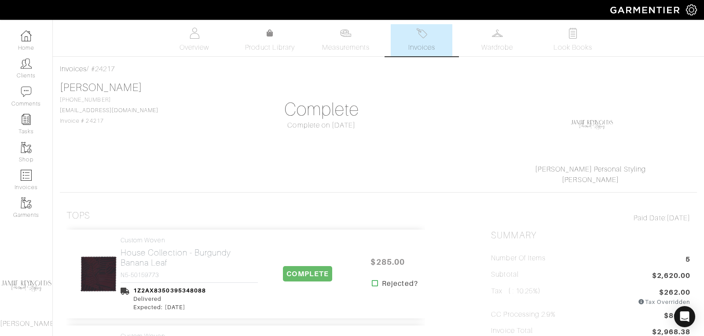
click at [413, 38] on link "Invoices" at bounding box center [422, 40] width 62 height 32
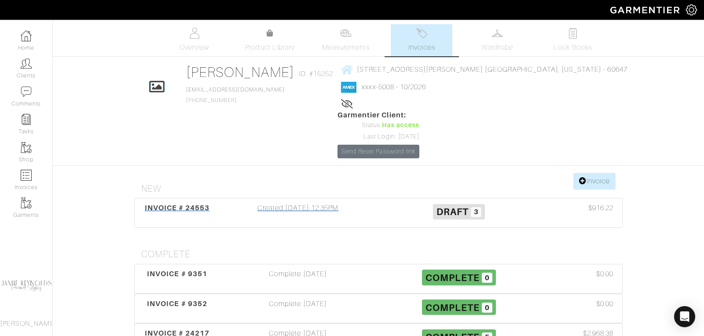
click at [190, 204] on span "INVOICE # 24553" at bounding box center [177, 208] width 65 height 8
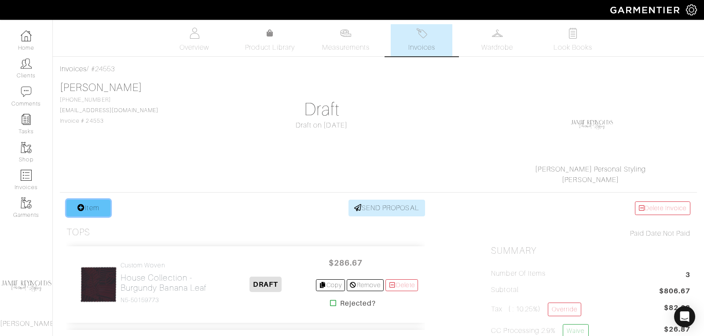
click at [95, 212] on link "Item" at bounding box center [88, 208] width 44 height 17
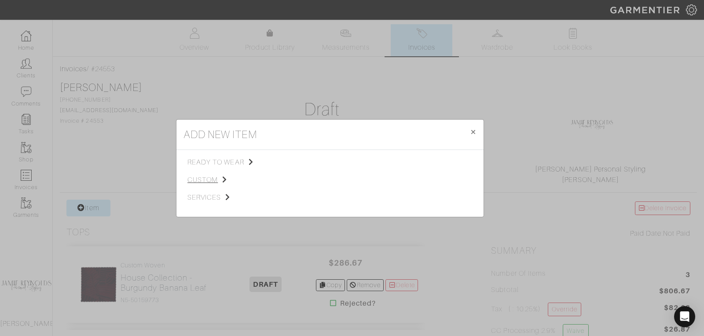
click at [207, 175] on span "custom" at bounding box center [231, 180] width 88 height 11
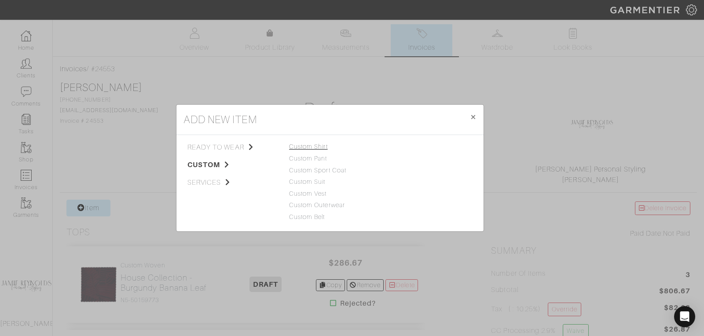
click at [303, 147] on link "Custom Shirt" at bounding box center [308, 146] width 39 height 7
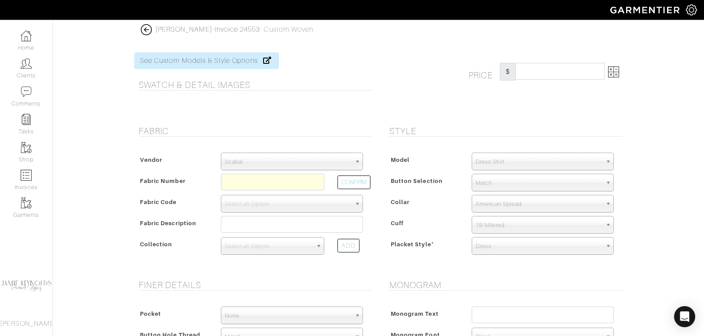
scroll to position [4, 0]
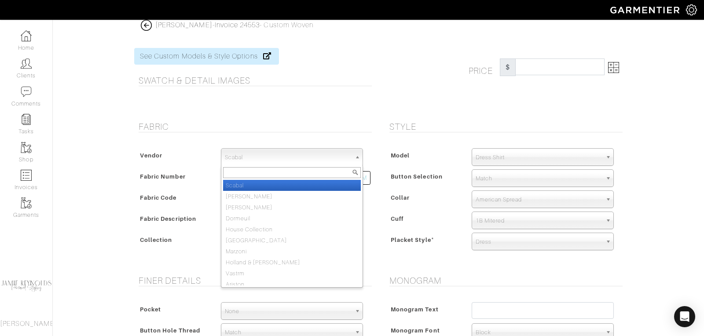
click at [279, 153] on span "Scabal" at bounding box center [288, 158] width 126 height 18
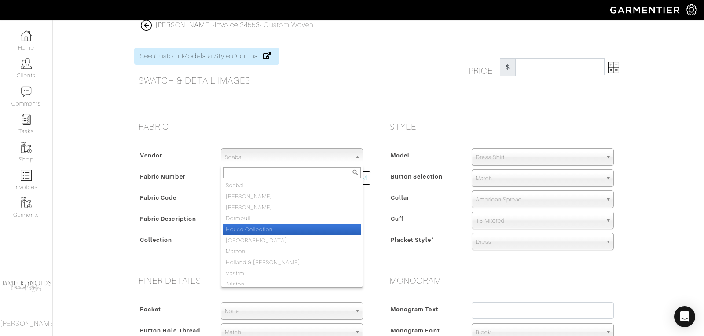
click at [267, 227] on li "House Collection" at bounding box center [292, 229] width 138 height 11
select select "75"
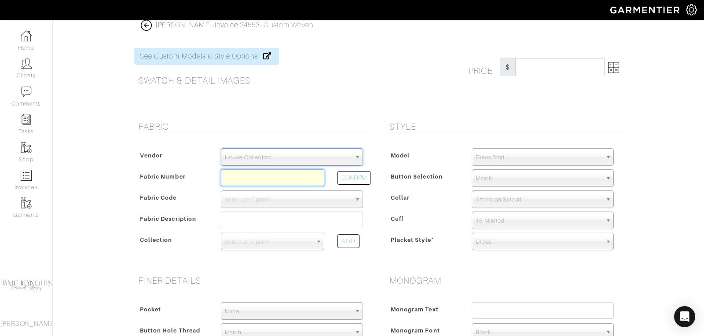
click at [267, 181] on input "text" at bounding box center [272, 177] width 103 height 17
paste input "D6-47130768"
type input "D6-47130768"
click at [357, 178] on button "CONFIRM" at bounding box center [353, 178] width 33 height 14
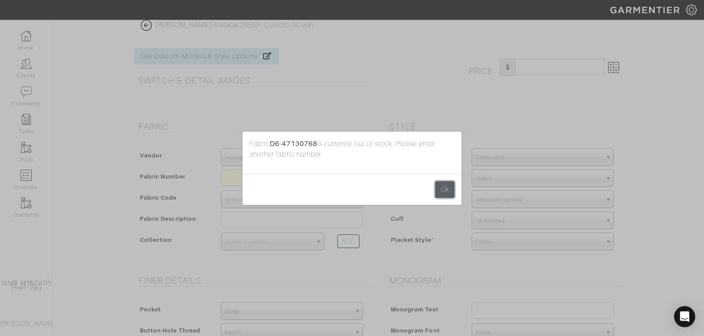
click at [449, 188] on button "Ok" at bounding box center [444, 189] width 19 height 17
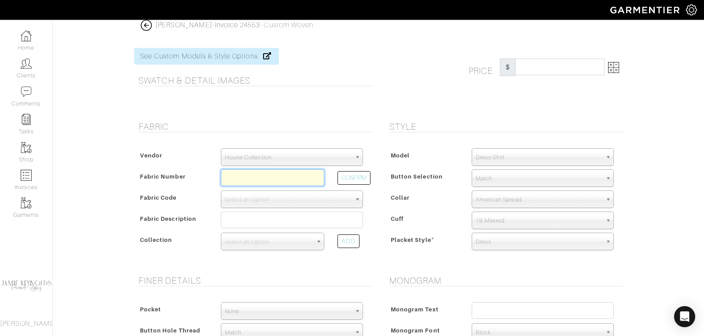
click at [250, 175] on input "text" at bounding box center [272, 177] width 103 height 17
paste input "D6-47130768"
type input "D6-47130768"
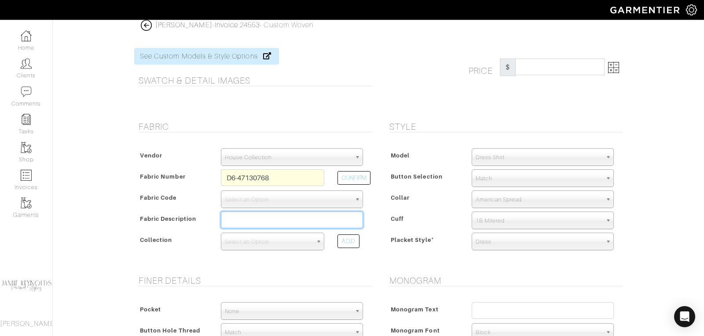
click at [252, 219] on input "text" at bounding box center [292, 220] width 142 height 17
click at [251, 237] on span "Select an Option" at bounding box center [269, 242] width 88 height 18
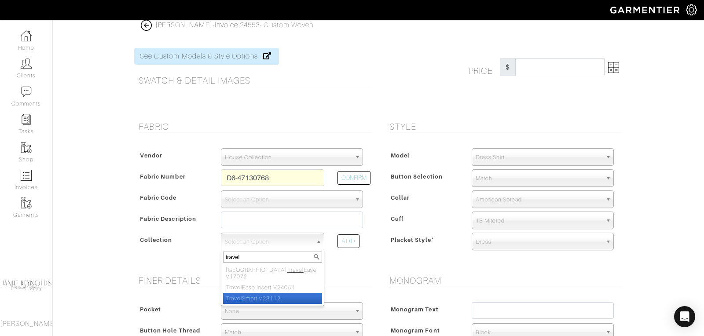
type input "travel"
click at [252, 293] on li "Travel Smart V23112" at bounding box center [272, 298] width 99 height 11
select select "807"
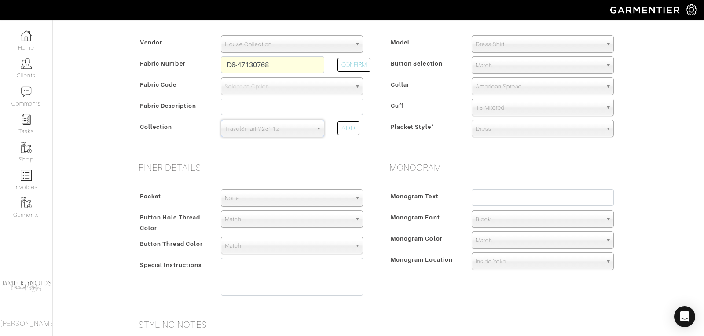
scroll to position [146, 0]
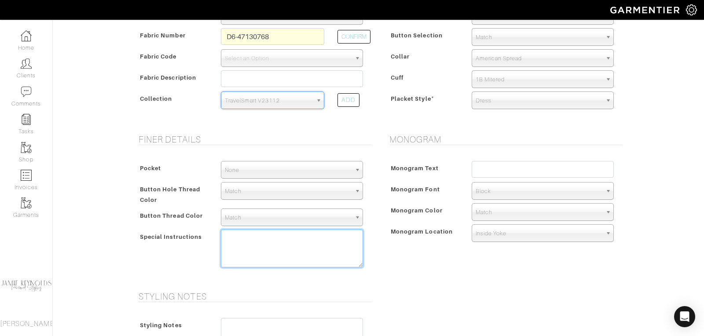
click at [245, 238] on textarea at bounding box center [292, 249] width 142 height 38
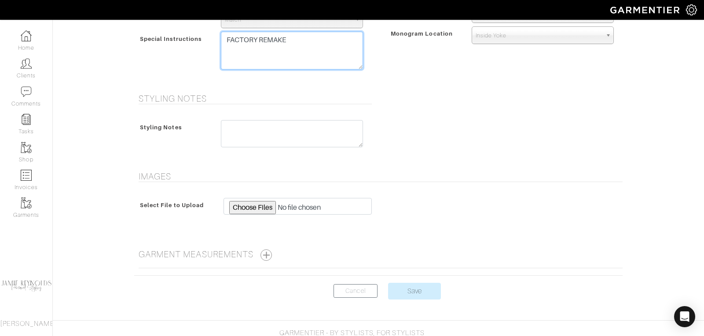
scroll to position [355, 0]
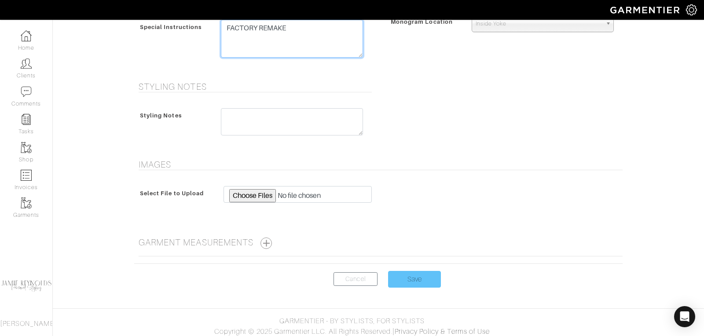
type textarea "FACTORY REMAKE"
click at [404, 272] on input "Save" at bounding box center [414, 279] width 53 height 17
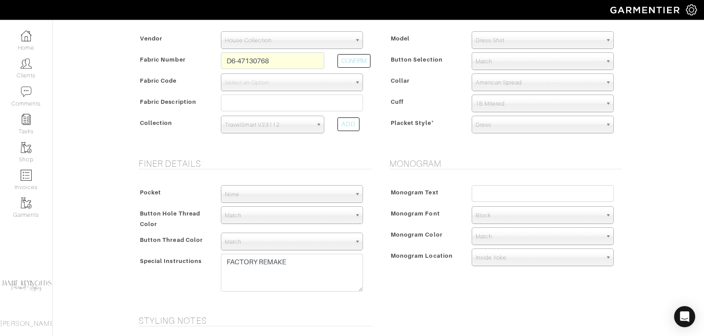
scroll to position [0, 0]
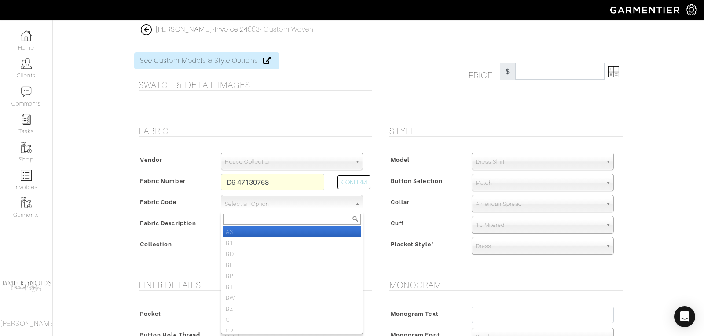
click at [277, 204] on span "Select an Option" at bounding box center [288, 204] width 126 height 18
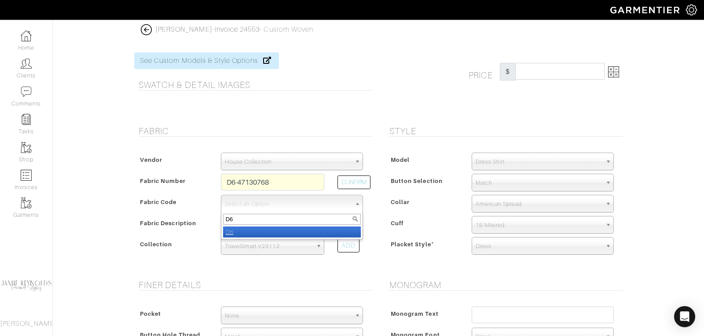
type input "D6"
click at [261, 227] on li "D6" at bounding box center [292, 231] width 138 height 11
select select "876"
type input "270.00"
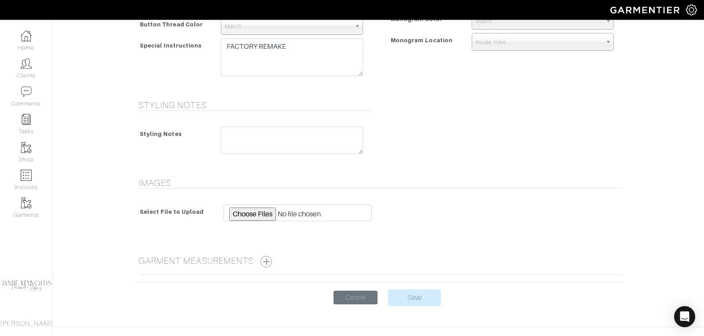
scroll to position [337, 0]
click at [412, 295] on input "Save" at bounding box center [414, 297] width 53 height 17
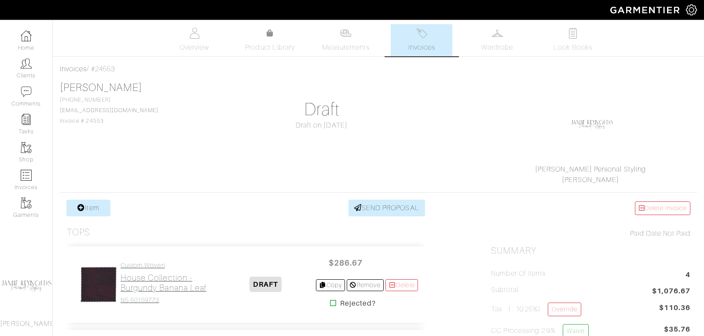
click at [142, 288] on h2 "House Collection - Burgundy Banana Leaf" at bounding box center [167, 283] width 95 height 20
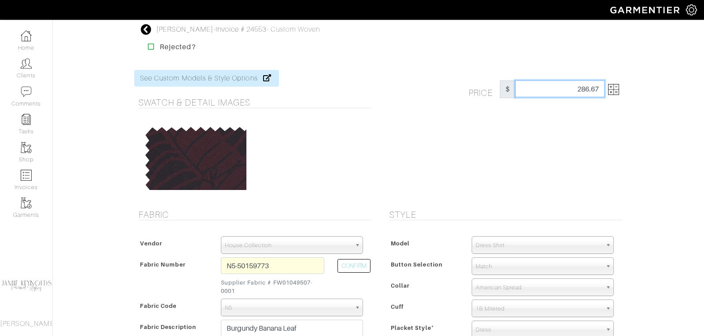
click at [593, 89] on input "286.67" at bounding box center [559, 88] width 89 height 17
type input "0"
click at [542, 148] on div "Price $ 0" at bounding box center [503, 134] width 251 height 129
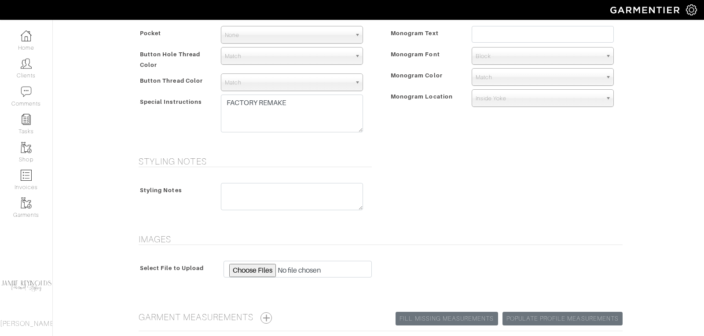
scroll to position [459, 0]
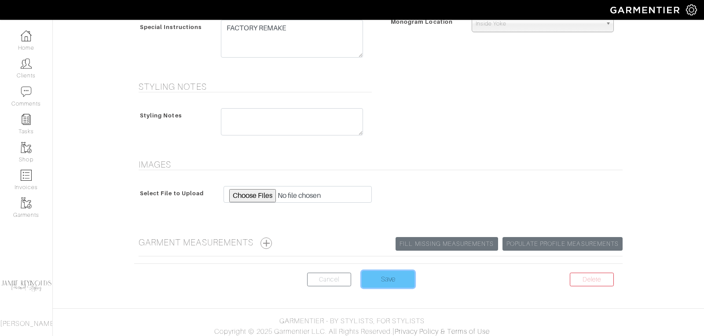
click at [391, 281] on input "Save" at bounding box center [387, 279] width 53 height 17
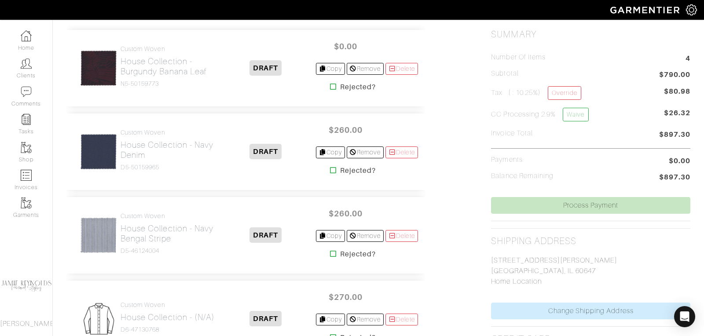
scroll to position [218, 0]
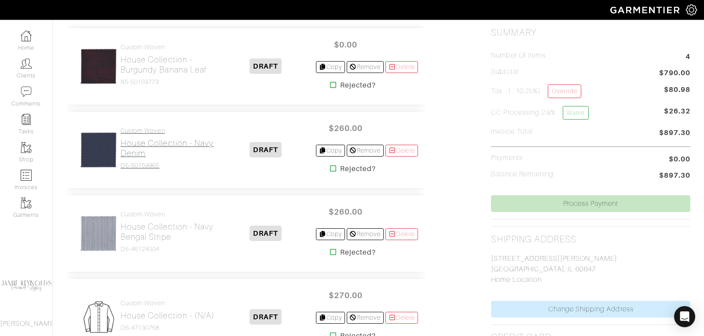
click at [153, 138] on h2 "House Collection - Navy Denim" at bounding box center [167, 148] width 95 height 20
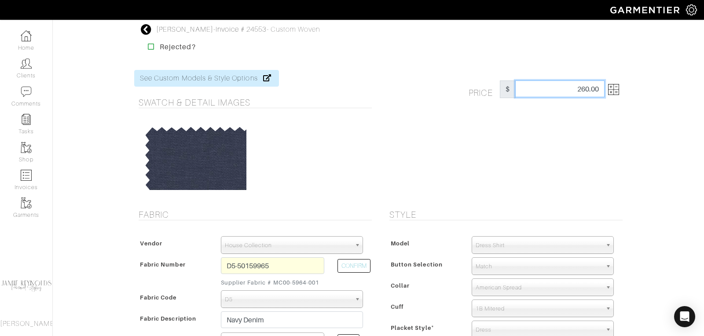
click at [586, 88] on input "260.00" at bounding box center [559, 88] width 89 height 17
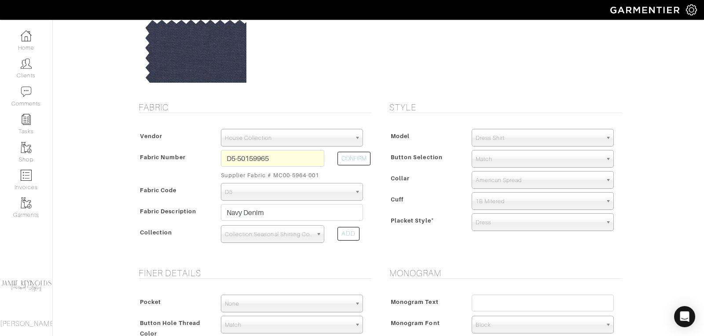
scroll to position [451, 0]
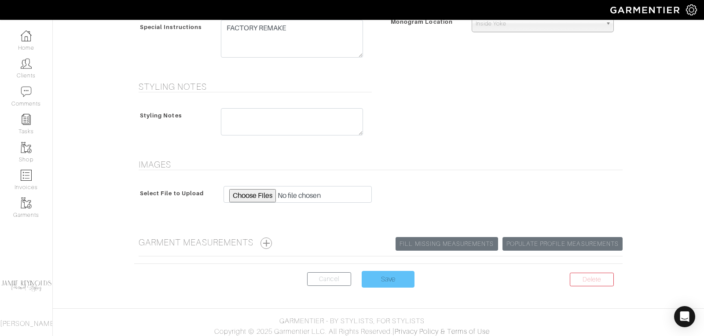
type input "0"
click at [392, 271] on input "Save" at bounding box center [387, 279] width 53 height 17
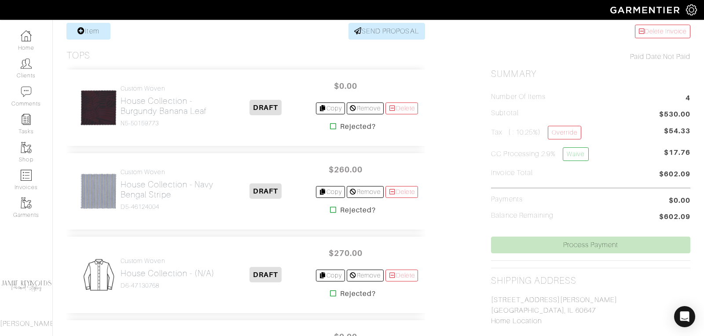
scroll to position [257, 0]
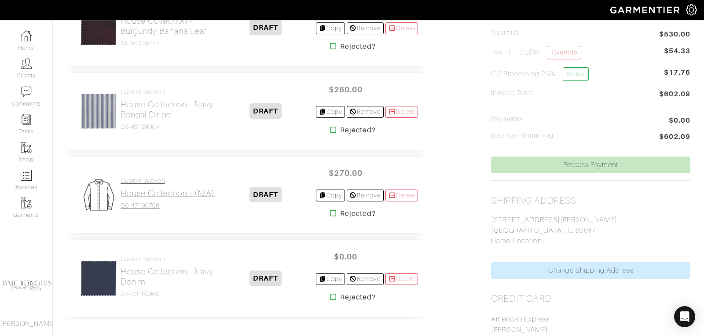
click at [169, 191] on h2 "House Collection - (n/a)" at bounding box center [167, 193] width 94 height 10
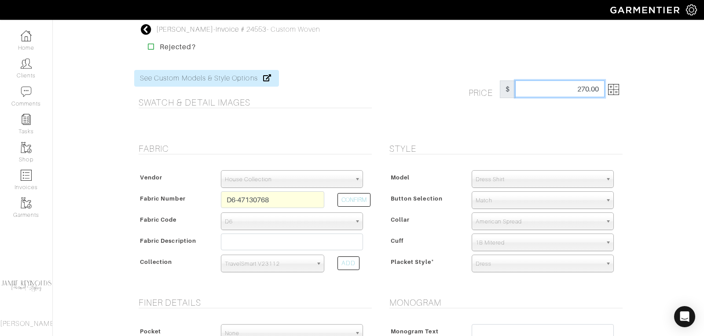
click at [578, 93] on input "270.00" at bounding box center [559, 88] width 89 height 17
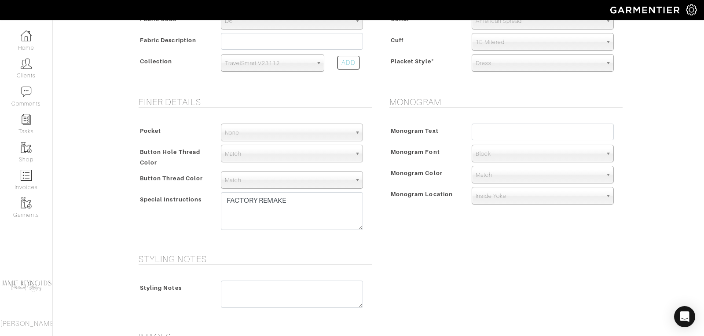
scroll to position [373, 0]
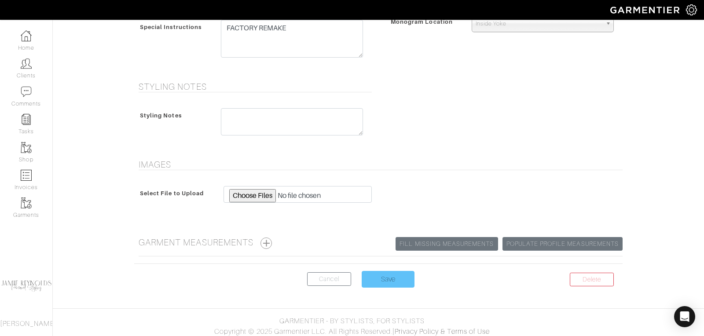
type input "0"
click at [383, 281] on input "Save" at bounding box center [387, 279] width 53 height 17
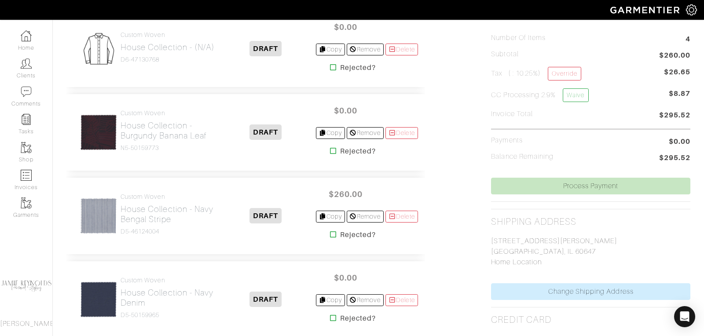
scroll to position [339, 0]
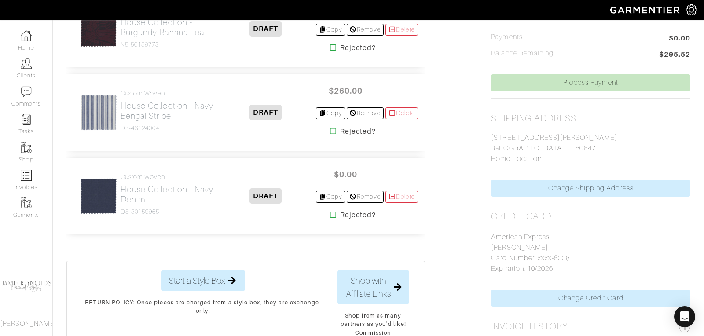
click at [157, 133] on div "Custom Woven House Collection - Navy Bengal Stripe D5-46124004" at bounding box center [167, 113] width 95 height 46
click at [162, 105] on h2 "House Collection - Navy Bengal Stripe" at bounding box center [167, 111] width 95 height 20
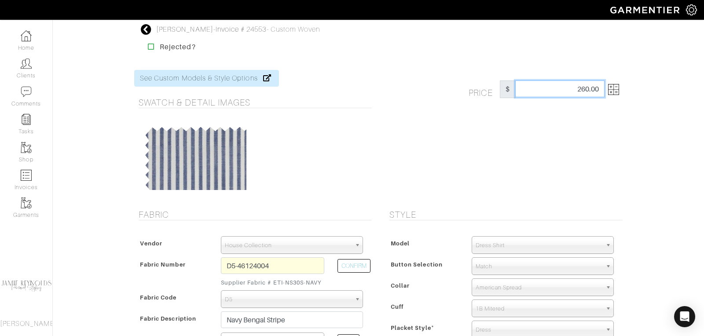
click at [599, 88] on input "260.00" at bounding box center [559, 88] width 89 height 17
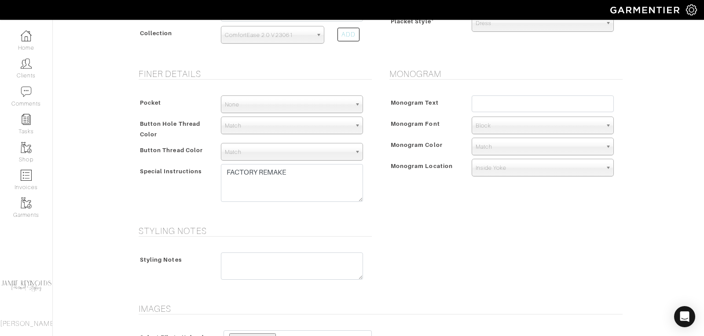
scroll to position [451, 0]
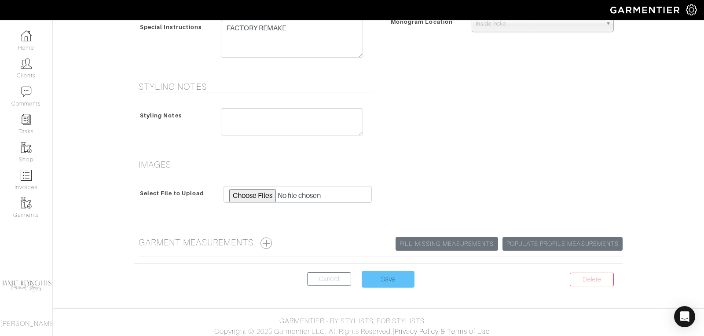
type input "0"
click at [403, 275] on input "Save" at bounding box center [387, 279] width 53 height 17
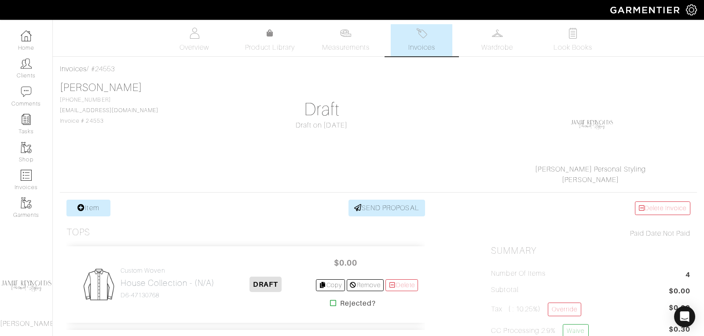
click at [423, 36] on img at bounding box center [421, 33] width 11 height 11
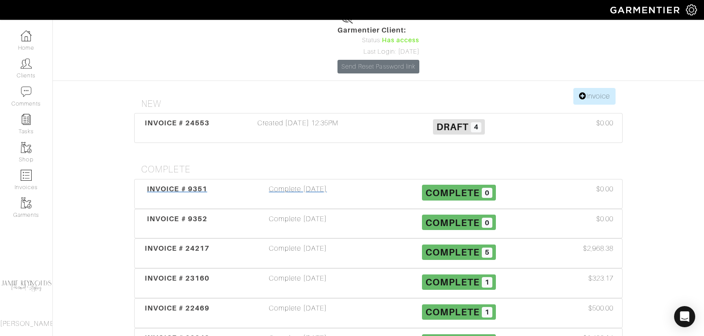
scroll to position [92, 0]
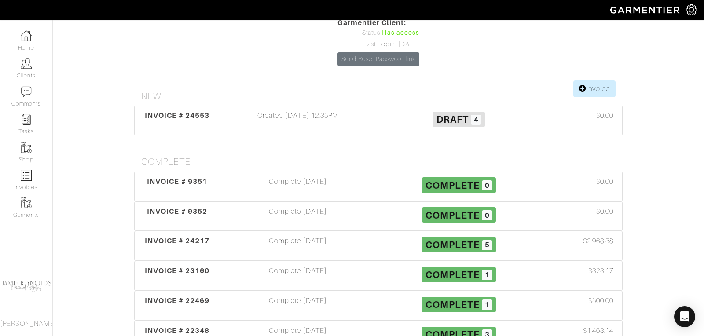
click at [175, 237] on span "INVOICE # 24217" at bounding box center [177, 241] width 65 height 8
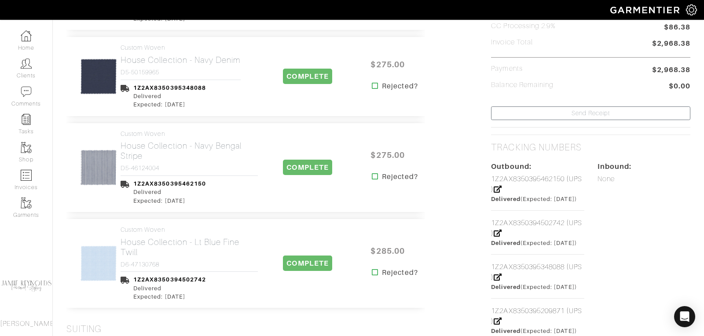
scroll to position [296, 0]
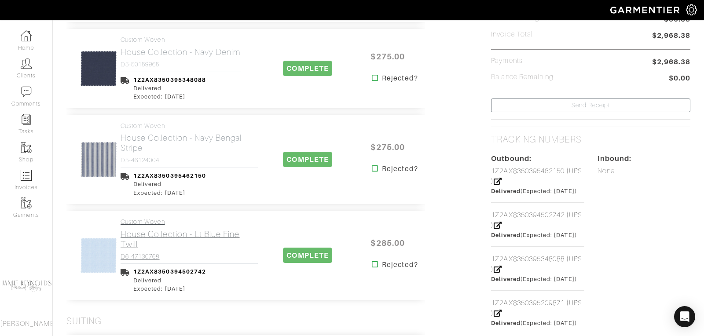
click at [171, 231] on h2 "House Collection - Lt Blue Fine Twill" at bounding box center [188, 239] width 137 height 20
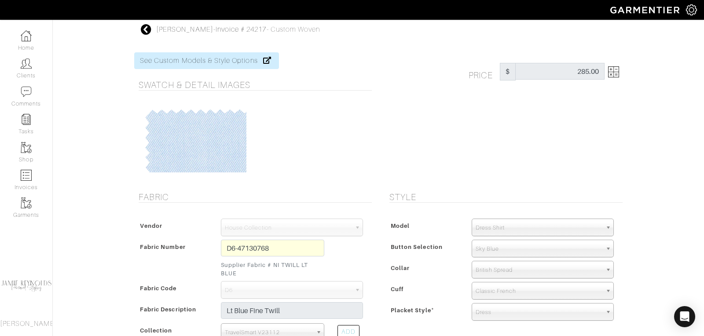
click at [148, 31] on icon at bounding box center [146, 29] width 11 height 11
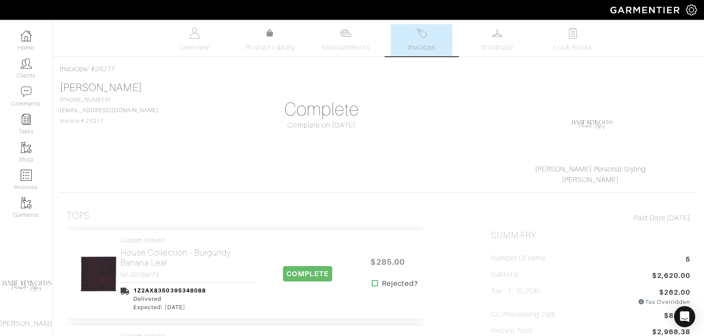
click at [420, 46] on span "Invoices" at bounding box center [421, 47] width 27 height 11
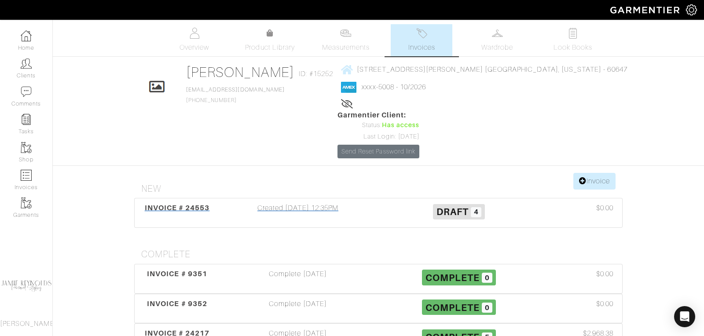
click at [186, 204] on span "INVOICE # 24553" at bounding box center [177, 208] width 65 height 8
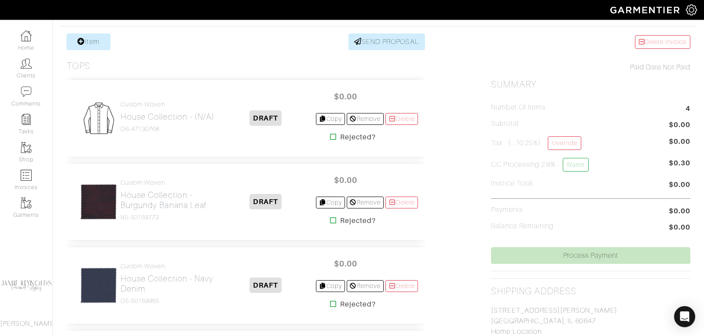
scroll to position [143, 0]
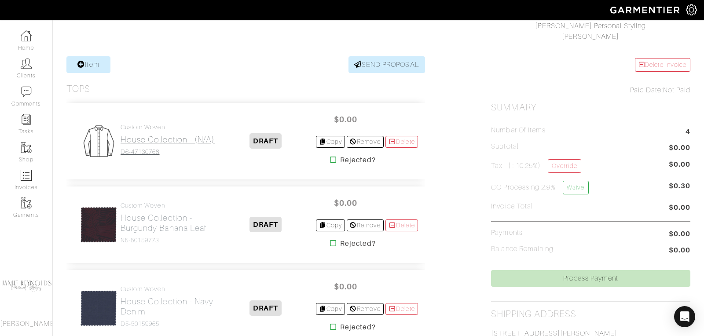
click at [155, 135] on h2 "House Collection - (n/a)" at bounding box center [167, 140] width 94 height 10
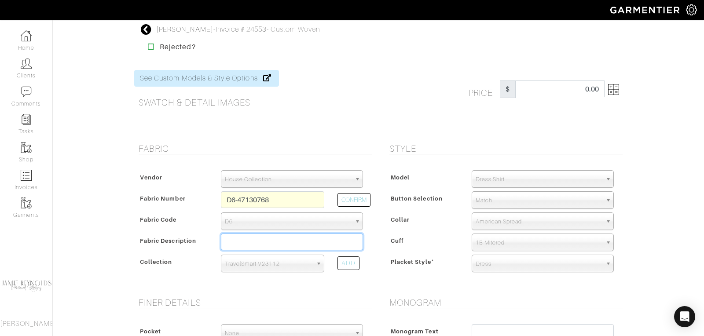
click at [233, 237] on input "text" at bounding box center [292, 242] width 142 height 17
paste input "Lt Blue Fine Twill"
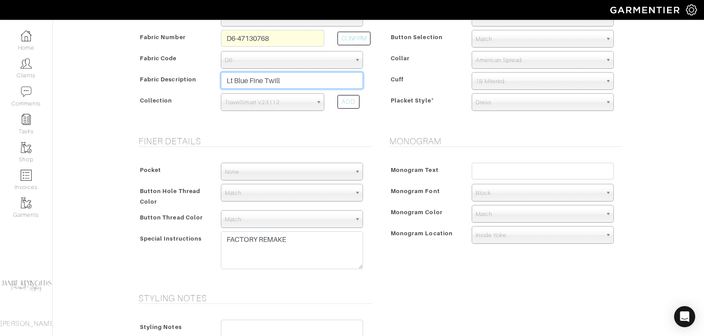
scroll to position [373, 0]
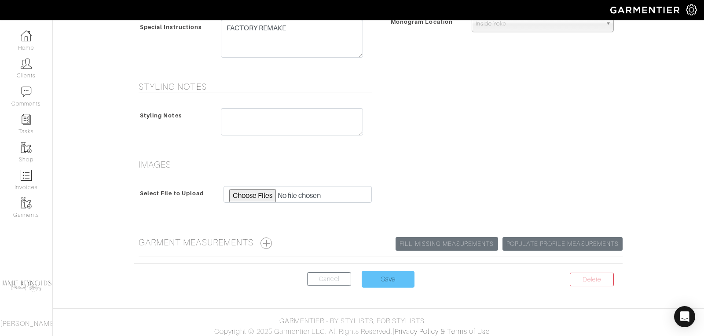
type input "Lt Blue Fine Twill"
click at [386, 275] on input "Save" at bounding box center [387, 279] width 53 height 17
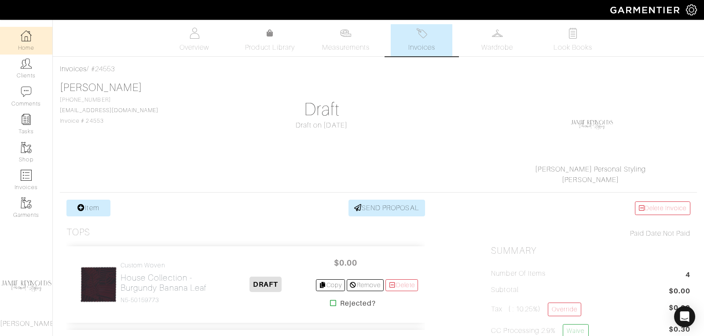
click at [28, 38] on img at bounding box center [26, 35] width 11 height 11
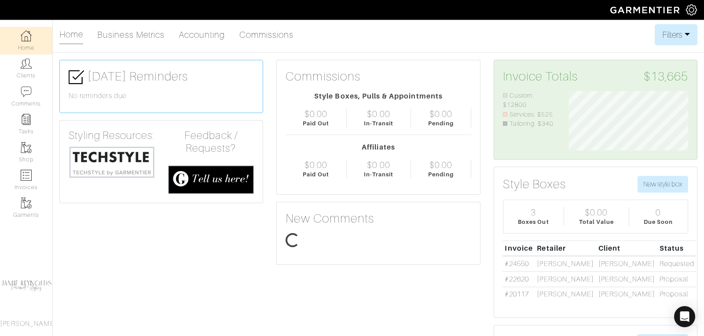
scroll to position [59, 132]
click at [112, 160] on img at bounding box center [112, 162] width 86 height 33
click at [26, 67] on img at bounding box center [26, 63] width 11 height 11
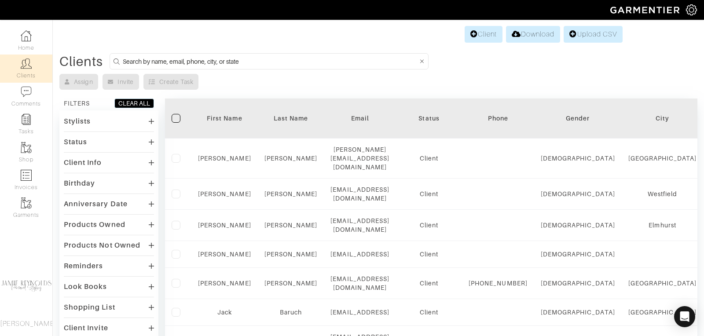
click at [203, 56] on input at bounding box center [270, 61] width 295 height 11
type input "[PERSON_NAME]"
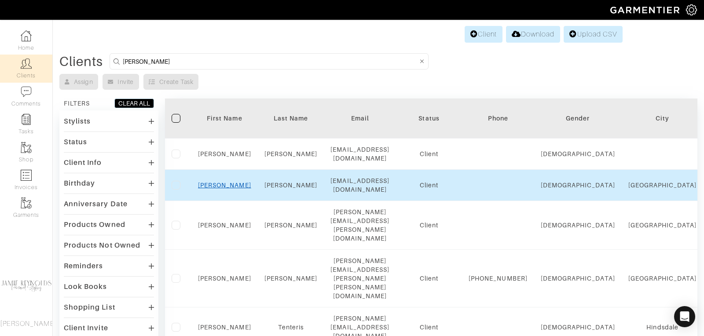
click at [223, 182] on link "[PERSON_NAME]" at bounding box center [224, 185] width 53 height 7
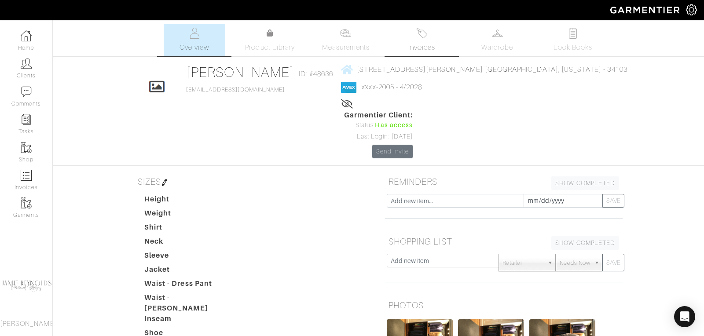
click at [427, 41] on link "Invoices" at bounding box center [422, 40] width 62 height 32
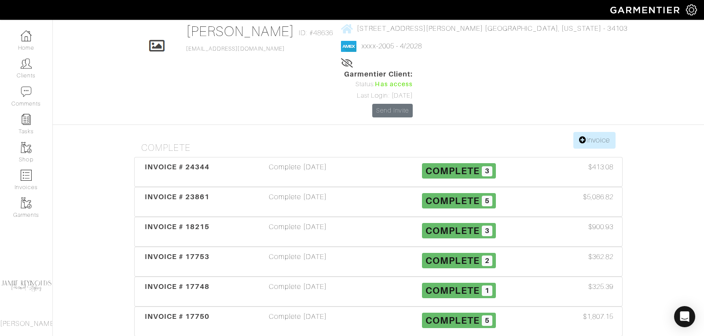
scroll to position [46, 0]
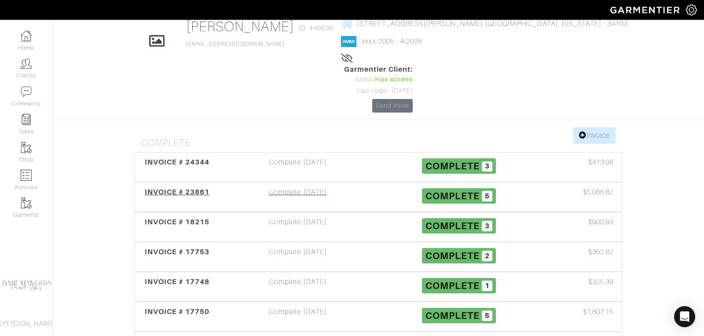
click at [178, 188] on span "INVOICE # 23861" at bounding box center [177, 192] width 65 height 8
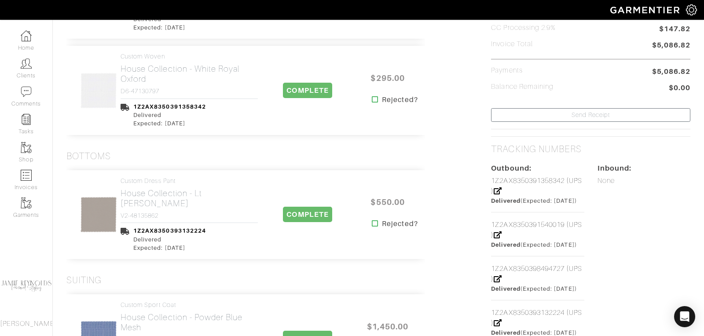
scroll to position [280, 0]
click at [173, 188] on h2 "House Collection - Lt [PERSON_NAME]" at bounding box center [188, 198] width 137 height 20
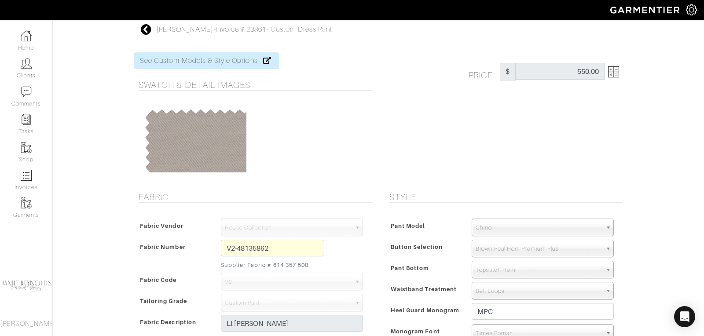
click at [146, 29] on icon at bounding box center [146, 29] width 11 height 11
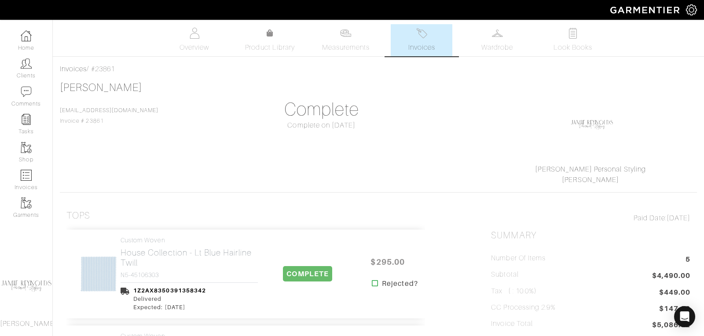
click at [421, 43] on span "Invoices" at bounding box center [421, 47] width 27 height 11
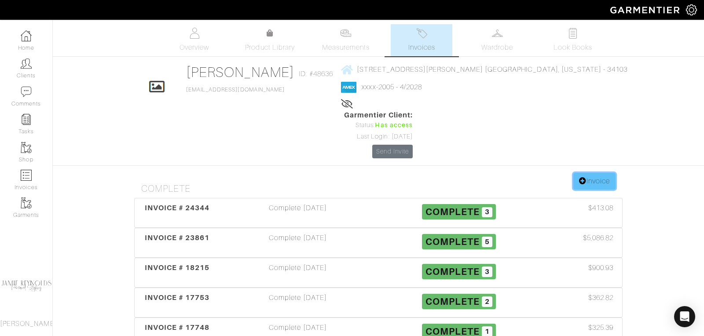
click at [585, 173] on link "Invoice" at bounding box center [594, 181] width 42 height 17
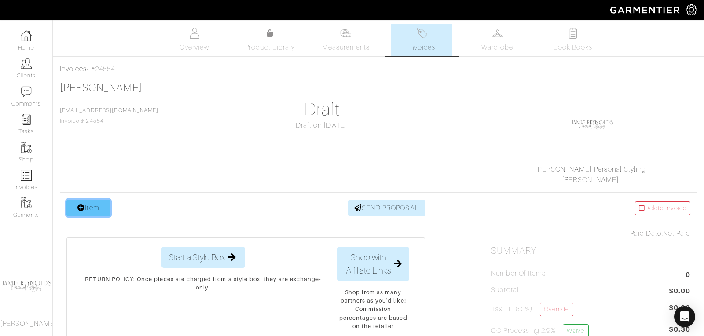
click at [99, 206] on link "Item" at bounding box center [88, 208] width 44 height 17
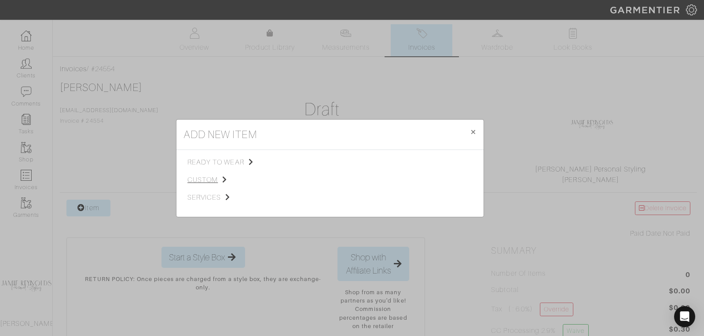
click at [207, 181] on span "custom" at bounding box center [231, 180] width 88 height 11
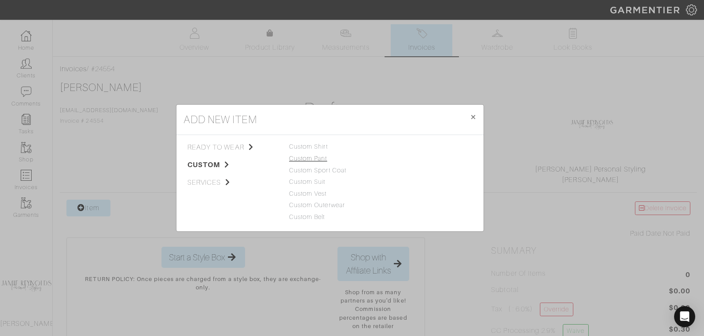
click at [305, 156] on link "Custom Pant" at bounding box center [308, 158] width 38 height 7
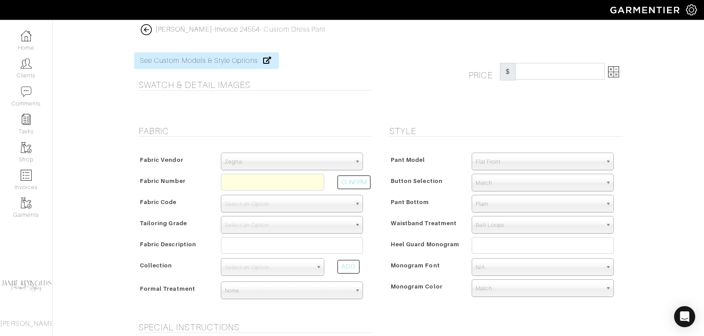
click at [276, 164] on span "Zegna" at bounding box center [288, 162] width 126 height 18
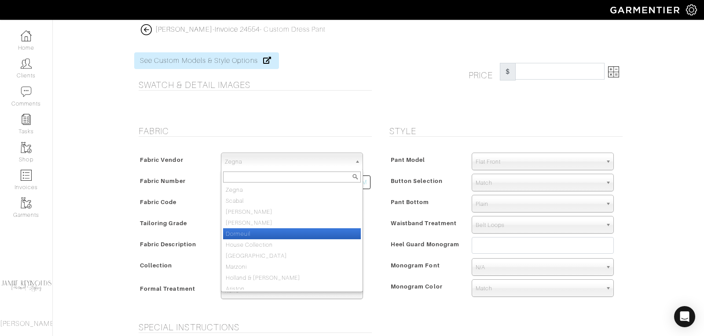
click at [261, 240] on li "House Collection" at bounding box center [292, 244] width 138 height 11
select select "75"
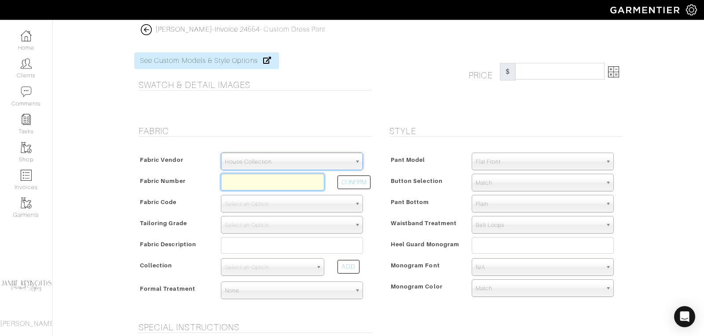
click at [257, 184] on input "text" at bounding box center [272, 182] width 103 height 17
paste input "V2-48135862"
type input "V2-48135862"
click at [350, 189] on div "CONFIRM" at bounding box center [350, 184] width 39 height 21
click at [350, 183] on button "CONFIRM" at bounding box center [353, 182] width 33 height 14
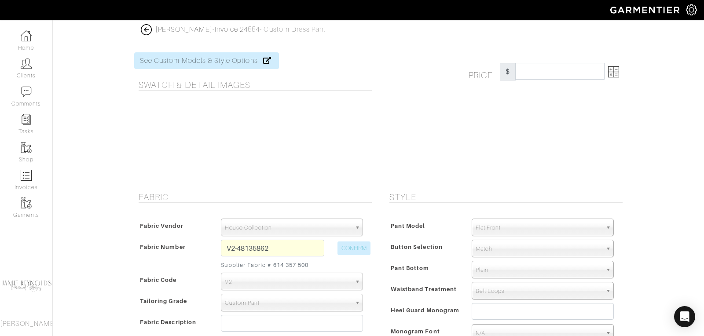
select select "882"
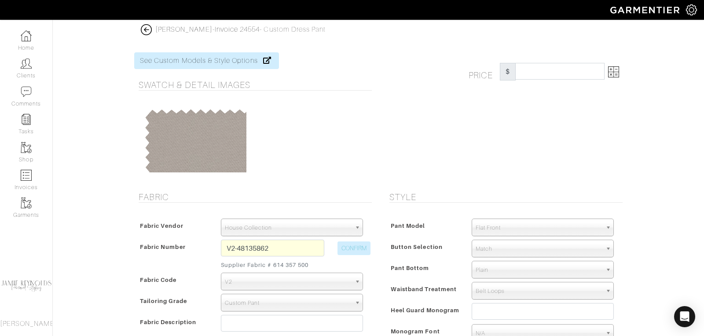
type input "Lt [PERSON_NAME]"
select select
type input "496.67"
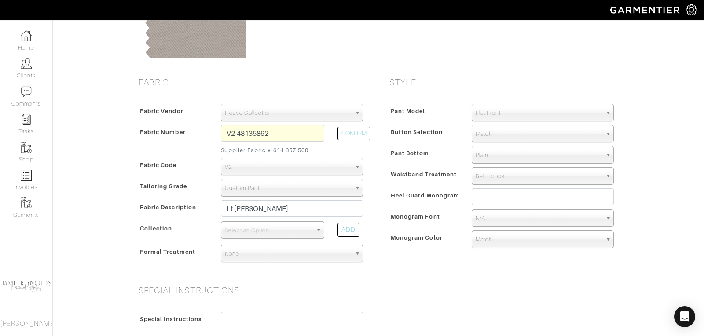
scroll to position [171, 0]
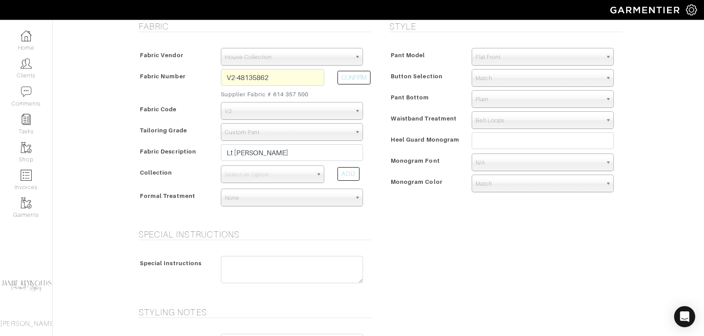
click at [259, 193] on span "None" at bounding box center [288, 198] width 126 height 18
type input "p"
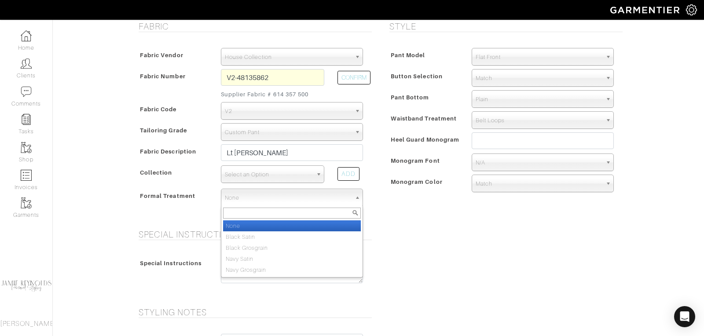
click at [258, 168] on span "Select an Option" at bounding box center [269, 175] width 88 height 18
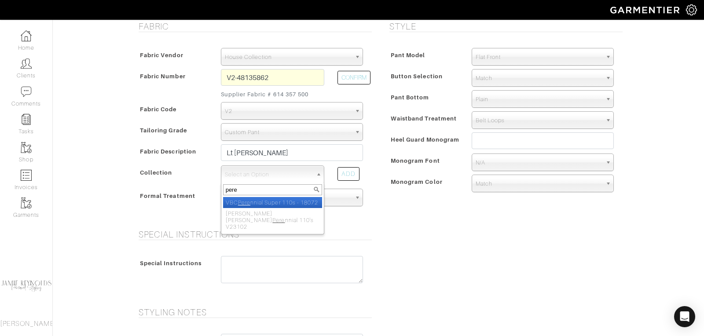
type input "pere"
click at [258, 202] on li "VBC Pere nnial Super 110s - 18072" at bounding box center [272, 202] width 99 height 11
select select "176"
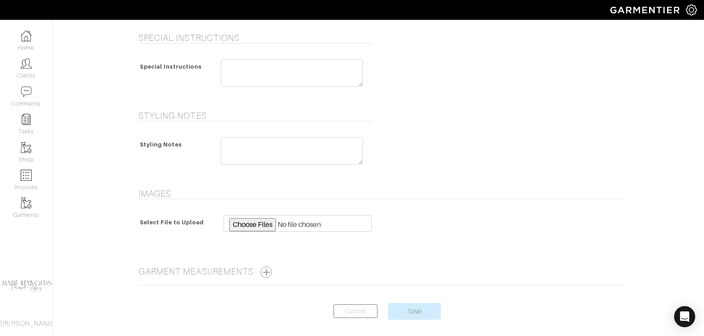
scroll to position [399, 0]
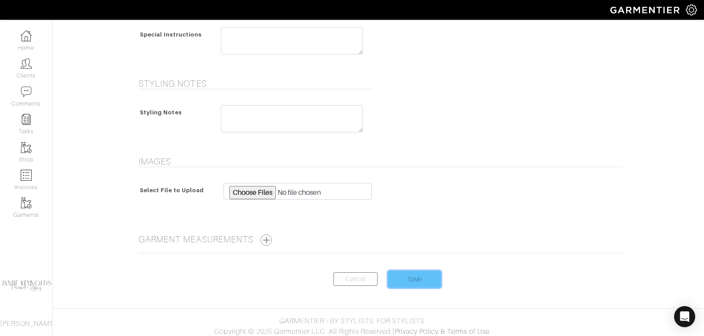
click at [409, 271] on input "Save" at bounding box center [414, 279] width 53 height 17
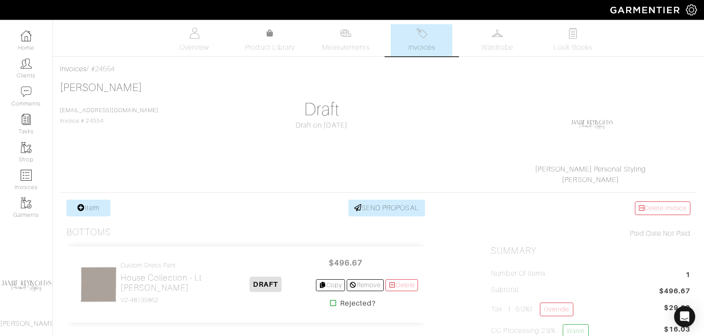
click at [427, 40] on link "Invoices" at bounding box center [422, 40] width 62 height 32
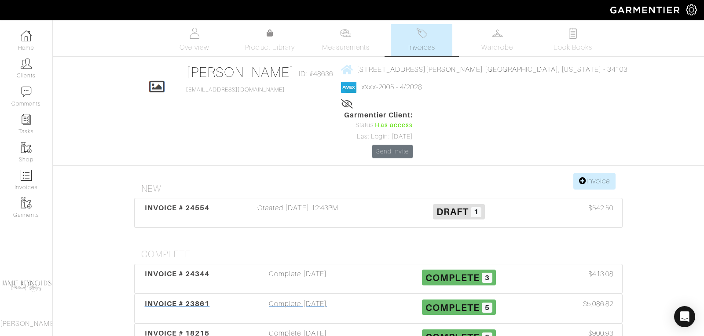
click at [176, 299] on span "INVOICE # 23861" at bounding box center [177, 303] width 65 height 8
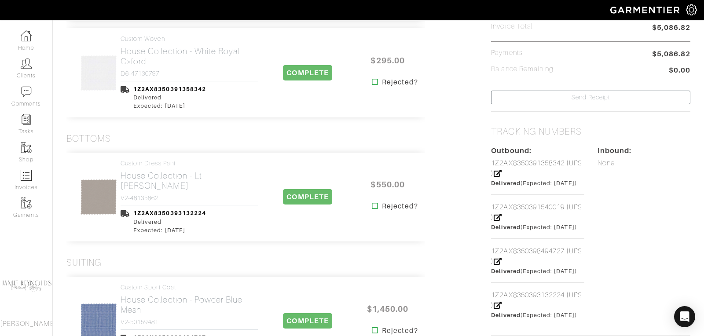
scroll to position [314, 0]
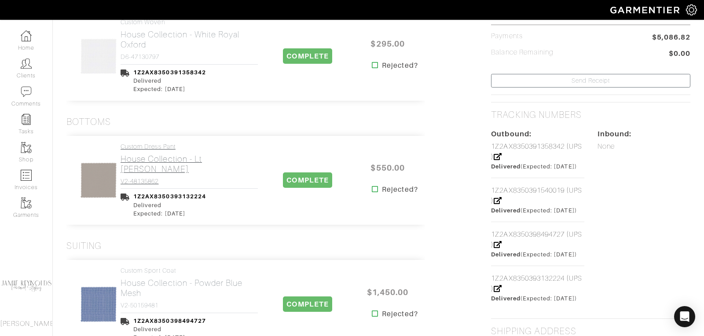
click at [171, 159] on h2 "House Collection - Lt [PERSON_NAME]" at bounding box center [188, 164] width 137 height 20
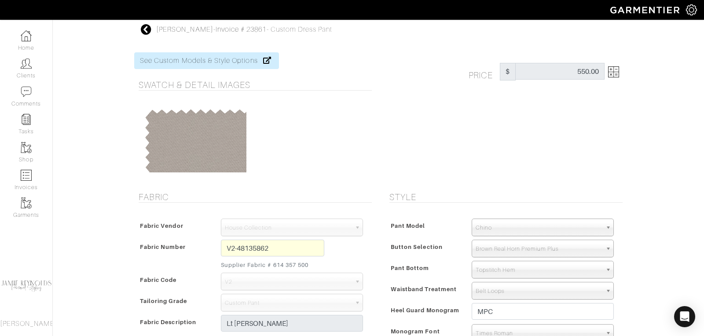
click at [617, 76] on img at bounding box center [613, 71] width 11 height 11
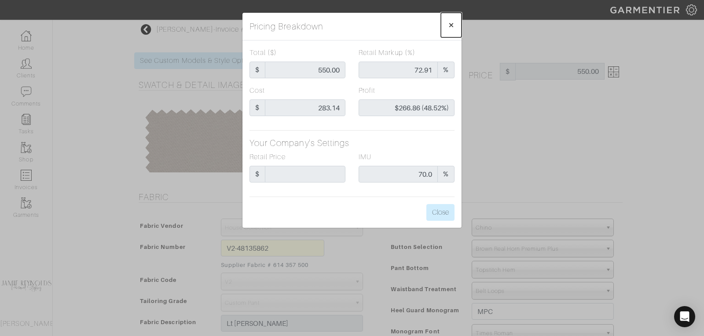
click at [454, 22] on span "×" at bounding box center [451, 25] width 7 height 12
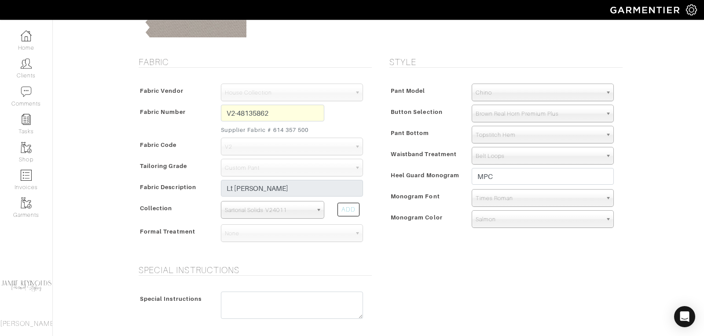
scroll to position [36, 0]
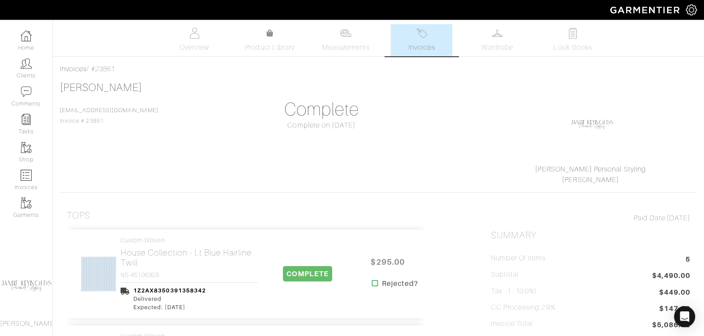
click at [414, 48] on span "Invoices" at bounding box center [421, 47] width 27 height 11
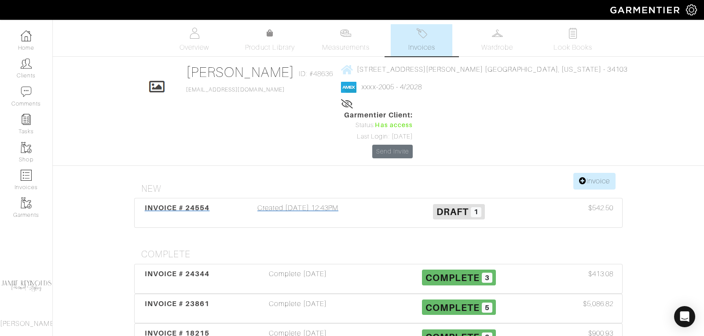
click at [190, 204] on span "INVOICE # 24554" at bounding box center [177, 208] width 65 height 8
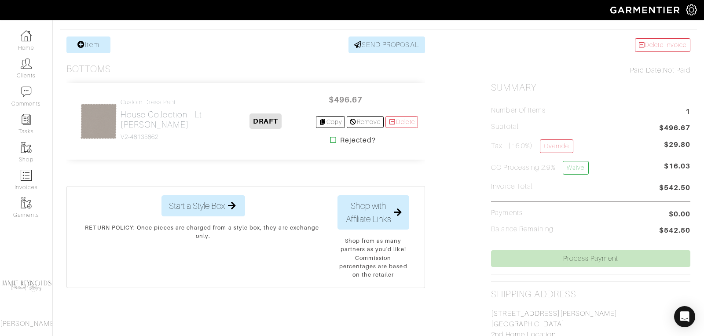
scroll to position [164, 0]
click at [141, 113] on h2 "House Collection - Lt [PERSON_NAME]" at bounding box center [167, 119] width 95 height 20
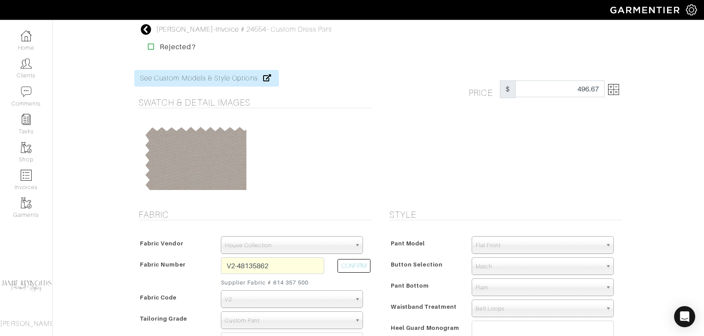
click at [617, 91] on img at bounding box center [613, 89] width 11 height 11
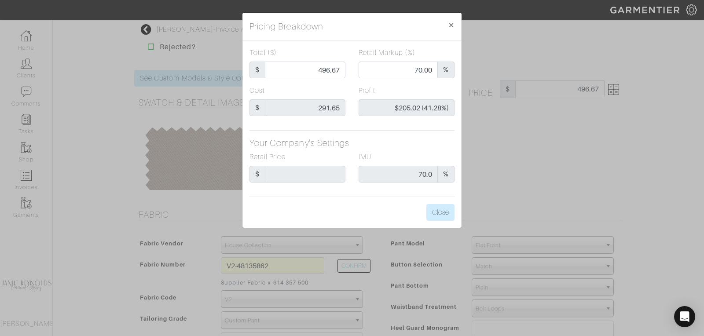
click at [500, 134] on div "Pricing Breakdown × Total ($) $ 496.67 Retail Markup (%) 70.00 % Cost $ 291.65 …" at bounding box center [352, 168] width 704 height 336
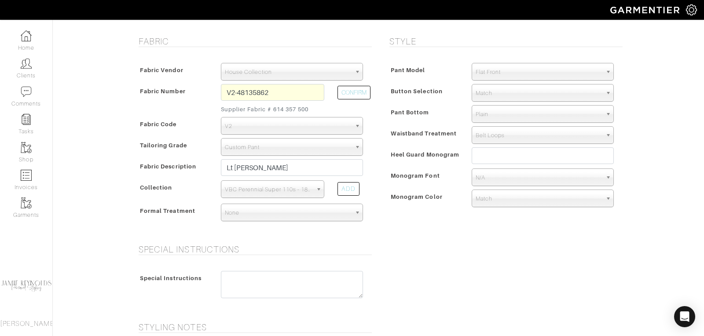
scroll to position [178, 0]
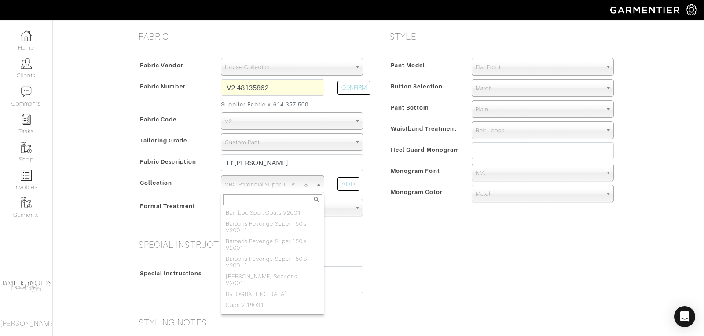
click at [304, 189] on span "VBC Perennial Super 110s - 18072" at bounding box center [269, 185] width 88 height 18
type input "sartorial solid"
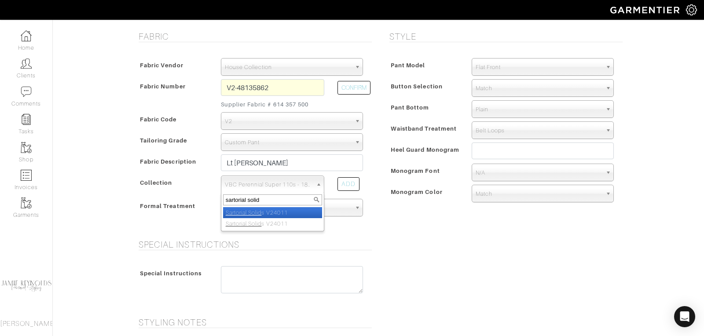
click at [281, 209] on li "Sartorial Solid s V24011" at bounding box center [272, 212] width 99 height 11
select select "822"
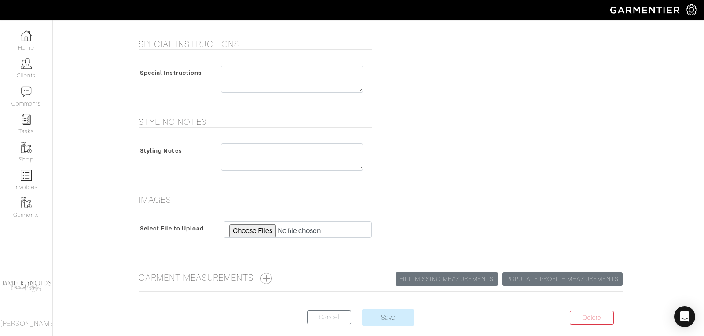
scroll to position [417, 0]
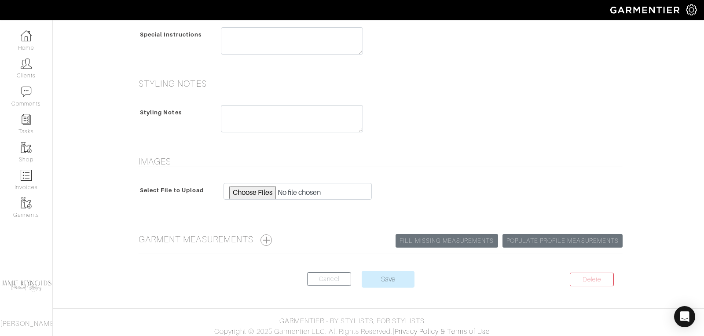
click at [381, 271] on input "Save" at bounding box center [387, 279] width 53 height 17
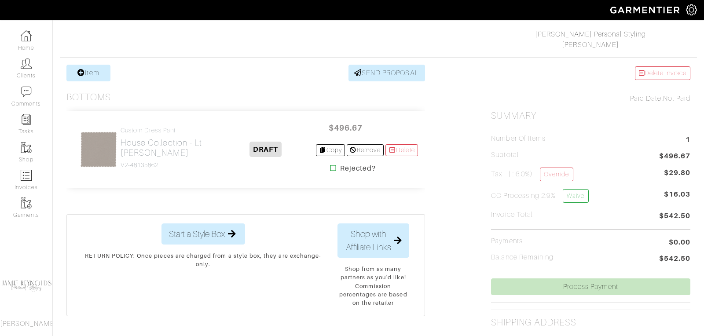
scroll to position [137, 0]
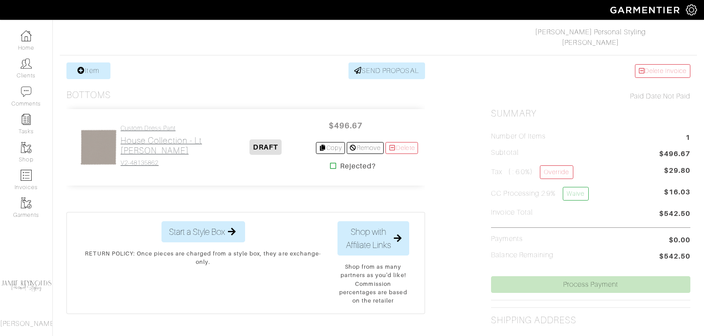
click at [175, 138] on h2 "House Collection - Lt [PERSON_NAME]" at bounding box center [167, 145] width 95 height 20
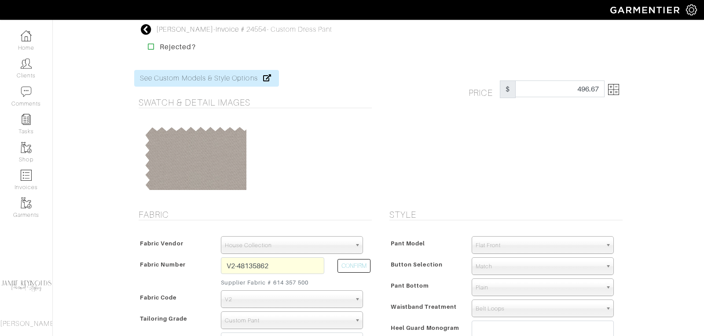
click at [617, 93] on img at bounding box center [613, 89] width 11 height 11
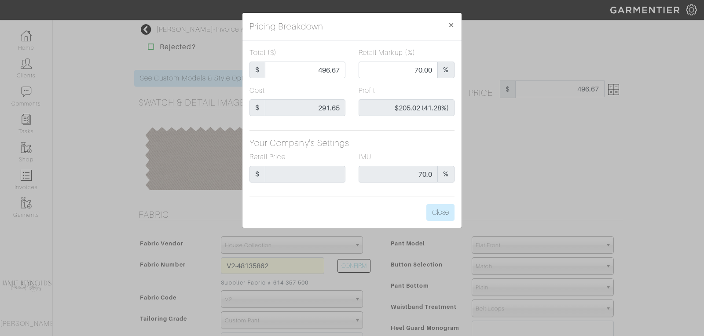
click at [617, 93] on div "Pricing Breakdown × Total ($) $ 496.67 Retail Markup (%) 70.00 % Cost $ 291.65 …" at bounding box center [352, 168] width 704 height 336
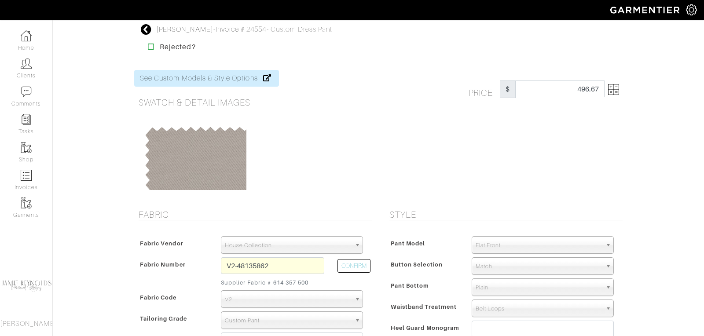
click at [145, 30] on icon at bounding box center [146, 29] width 11 height 11
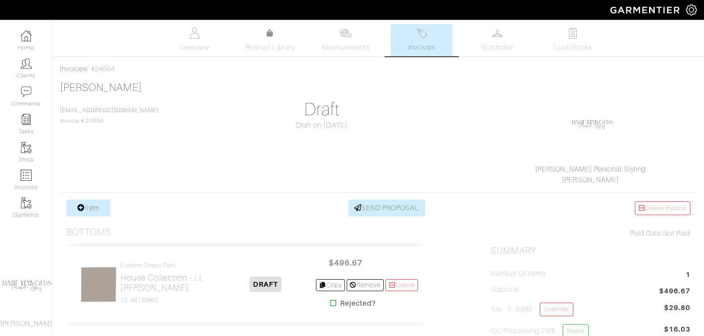
click at [417, 52] on span "Invoices" at bounding box center [421, 47] width 27 height 11
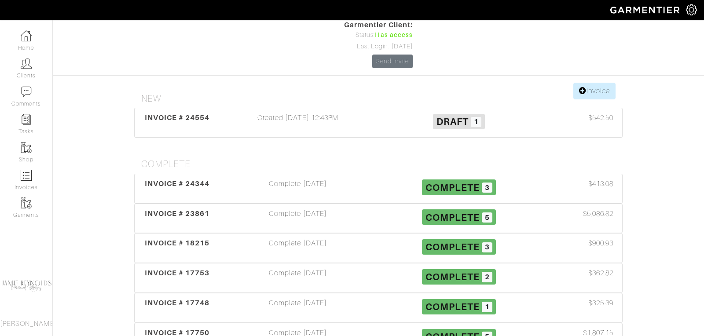
scroll to position [142, 0]
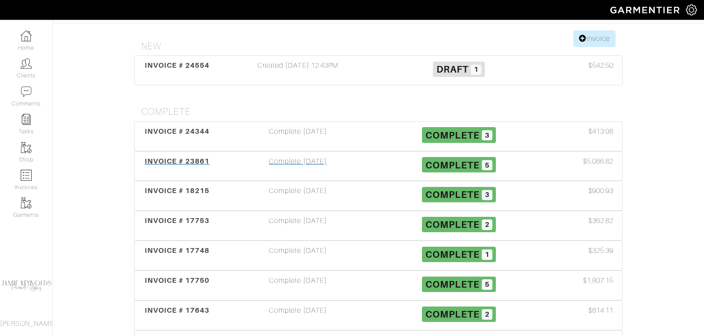
click at [189, 157] on span "INVOICE # 23861" at bounding box center [177, 161] width 65 height 8
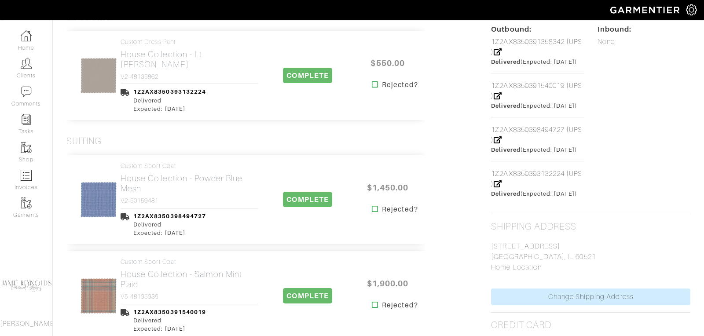
scroll to position [365, 0]
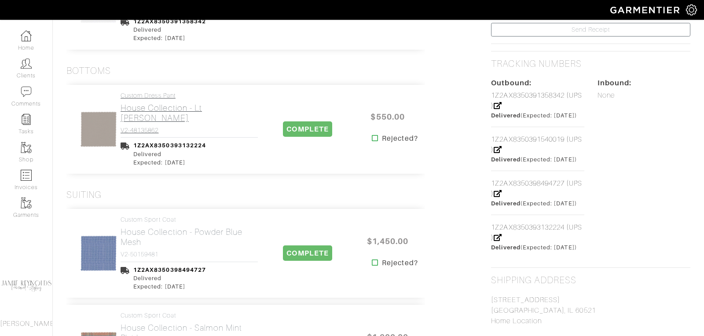
click at [172, 105] on h2 "House Collection - Lt [PERSON_NAME]" at bounding box center [188, 113] width 137 height 20
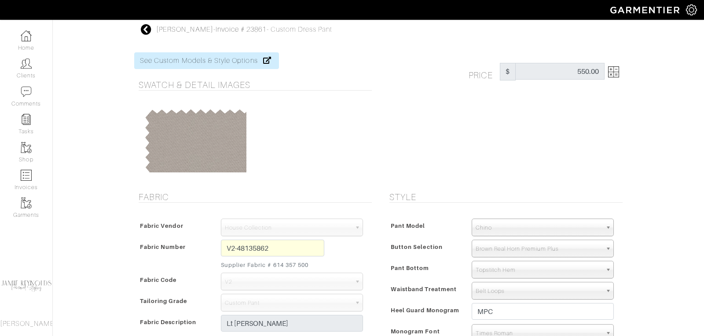
click at [617, 74] on img at bounding box center [613, 71] width 11 height 11
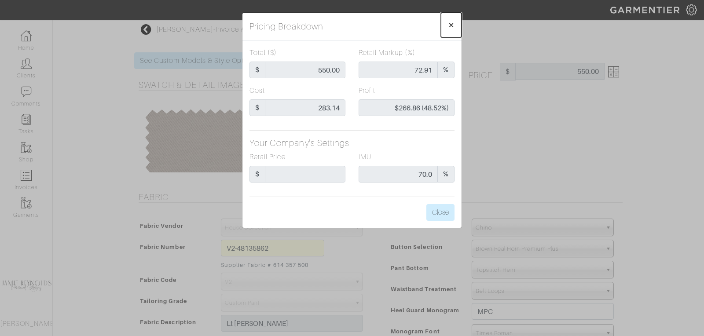
click at [449, 24] on span "×" at bounding box center [451, 25] width 7 height 12
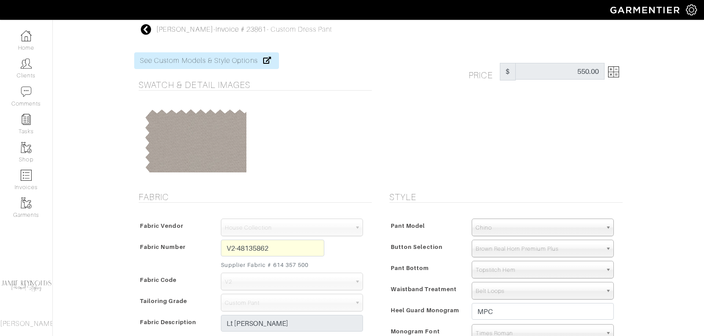
click at [143, 29] on icon at bounding box center [146, 29] width 11 height 11
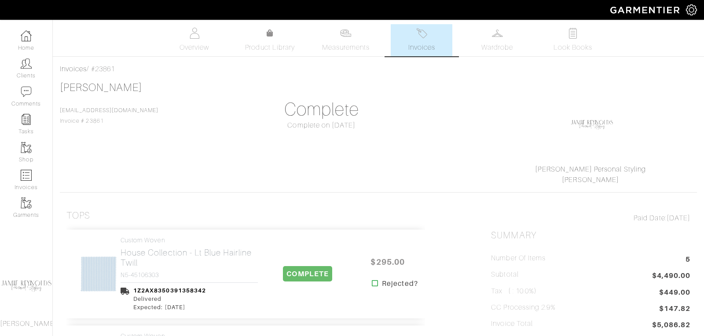
click at [416, 42] on span "Invoices" at bounding box center [421, 47] width 27 height 11
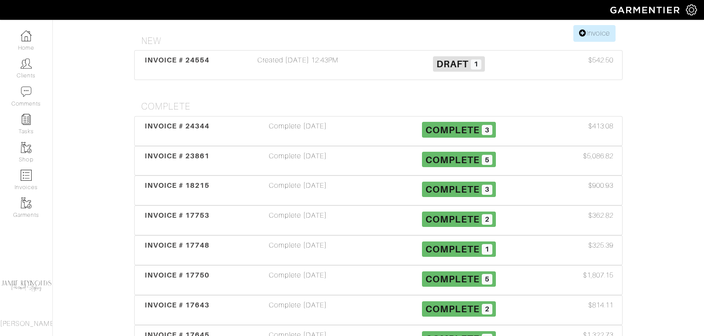
scroll to position [138, 0]
